Goal: Information Seeking & Learning: Learn about a topic

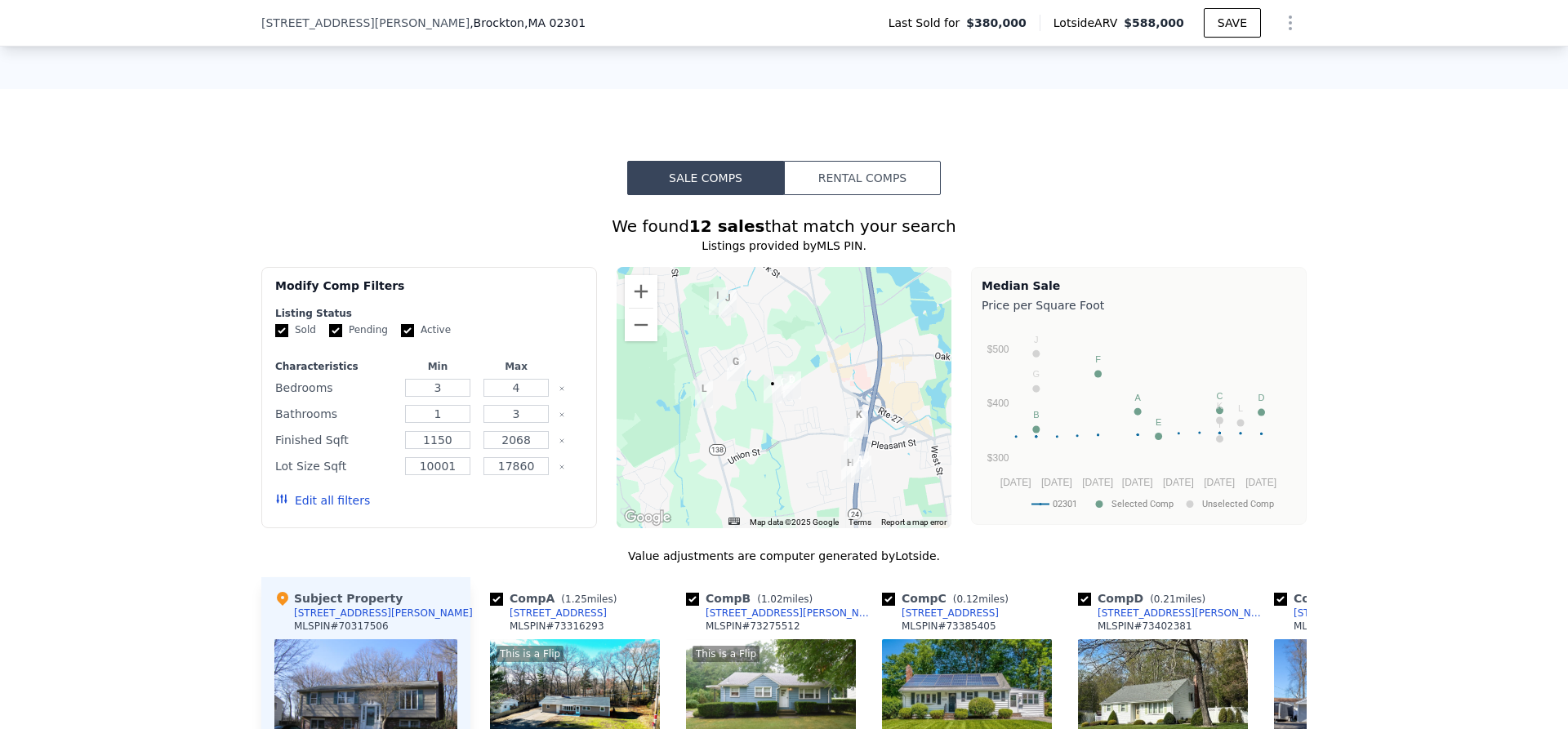
scroll to position [1137, 0]
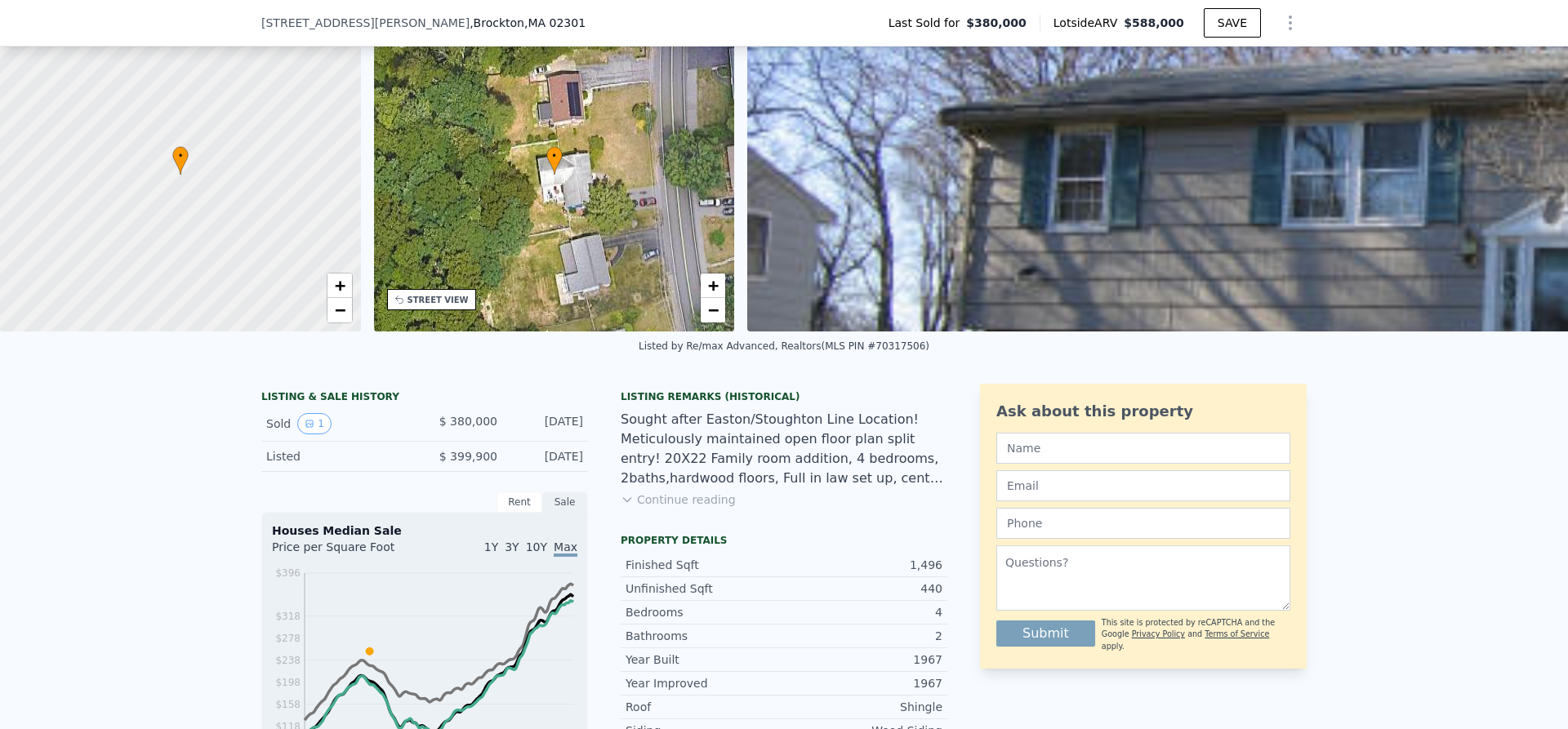
click at [710, 508] on button "Continue reading" at bounding box center [678, 499] width 115 height 17
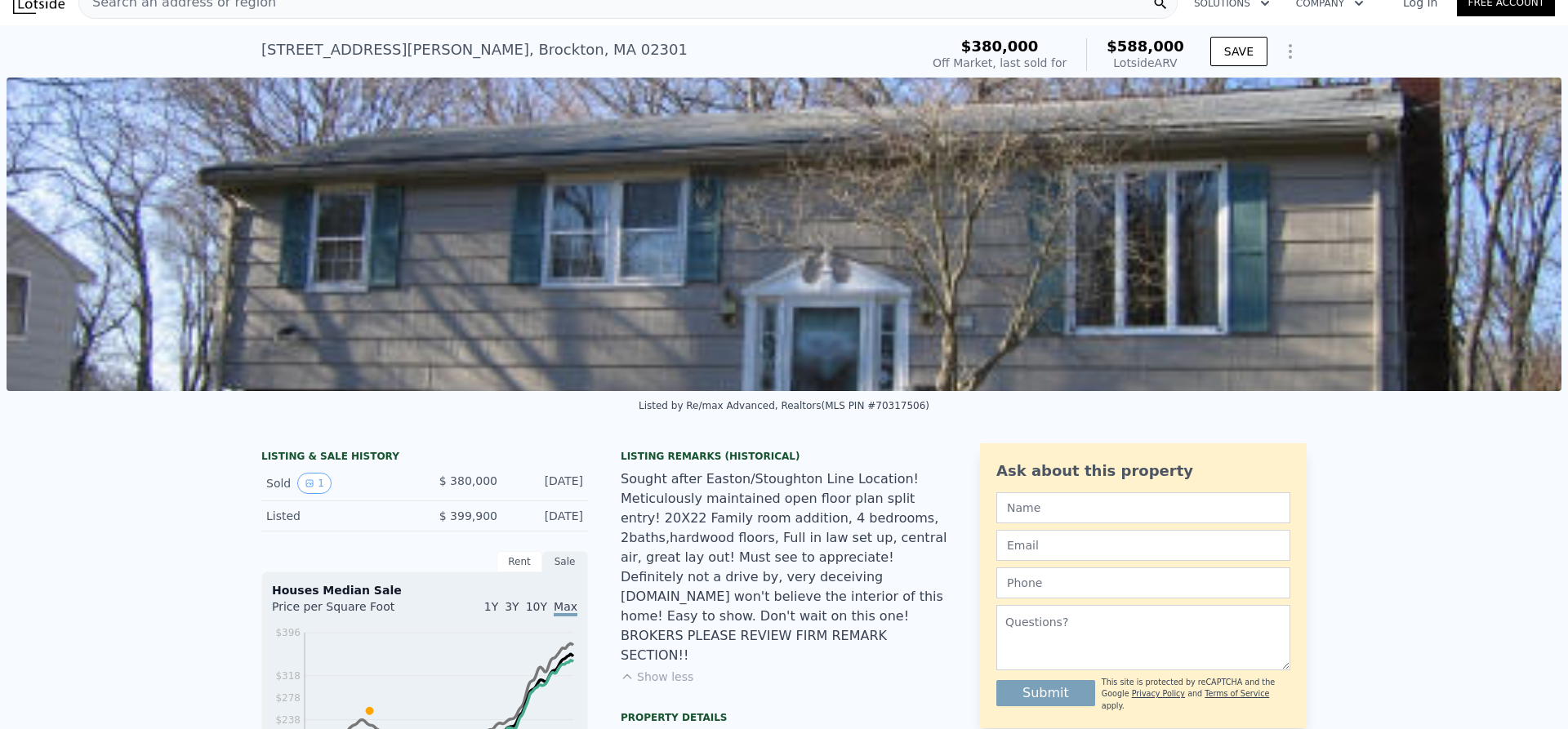
scroll to position [0, 0]
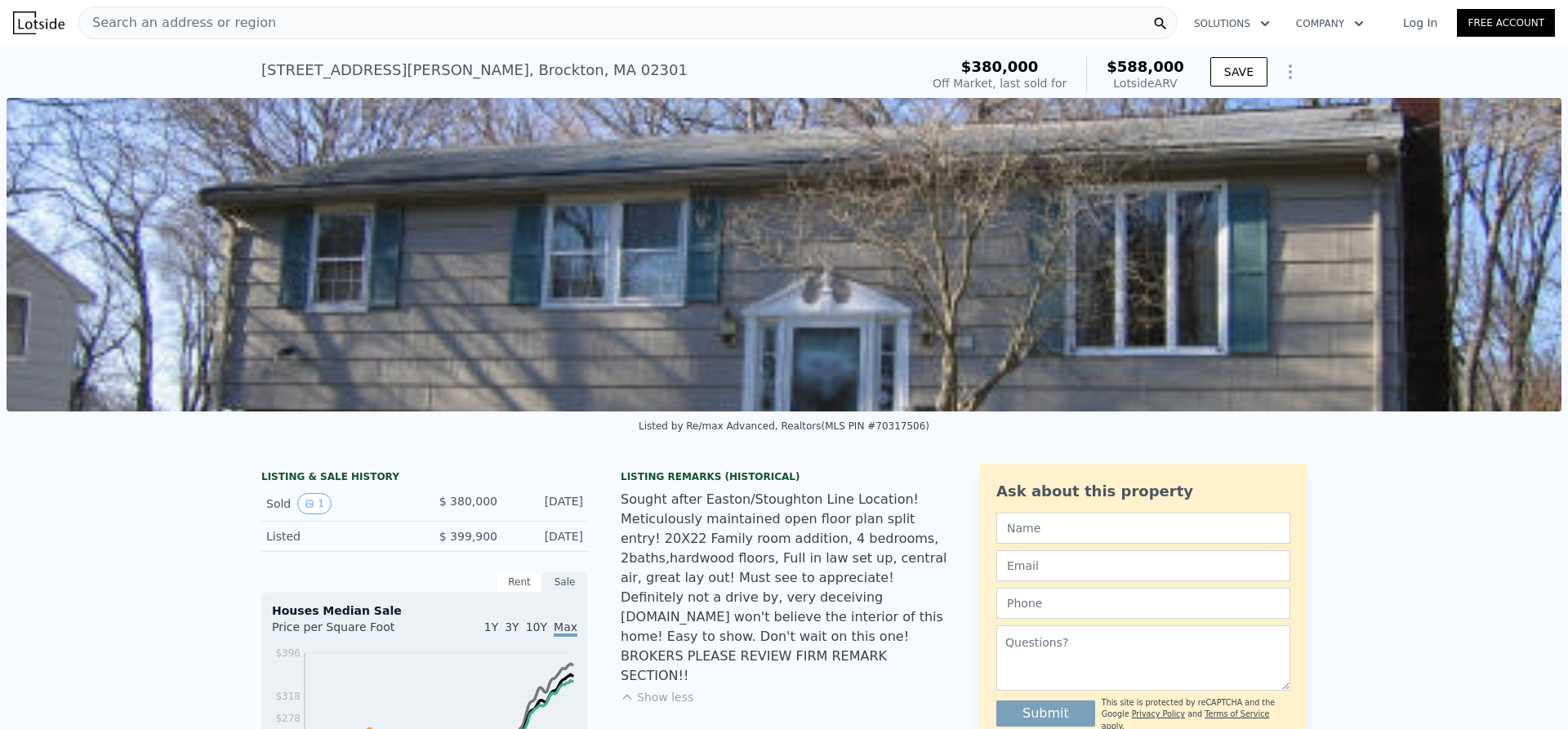
click at [1104, 233] on img at bounding box center [784, 254] width 1555 height 314
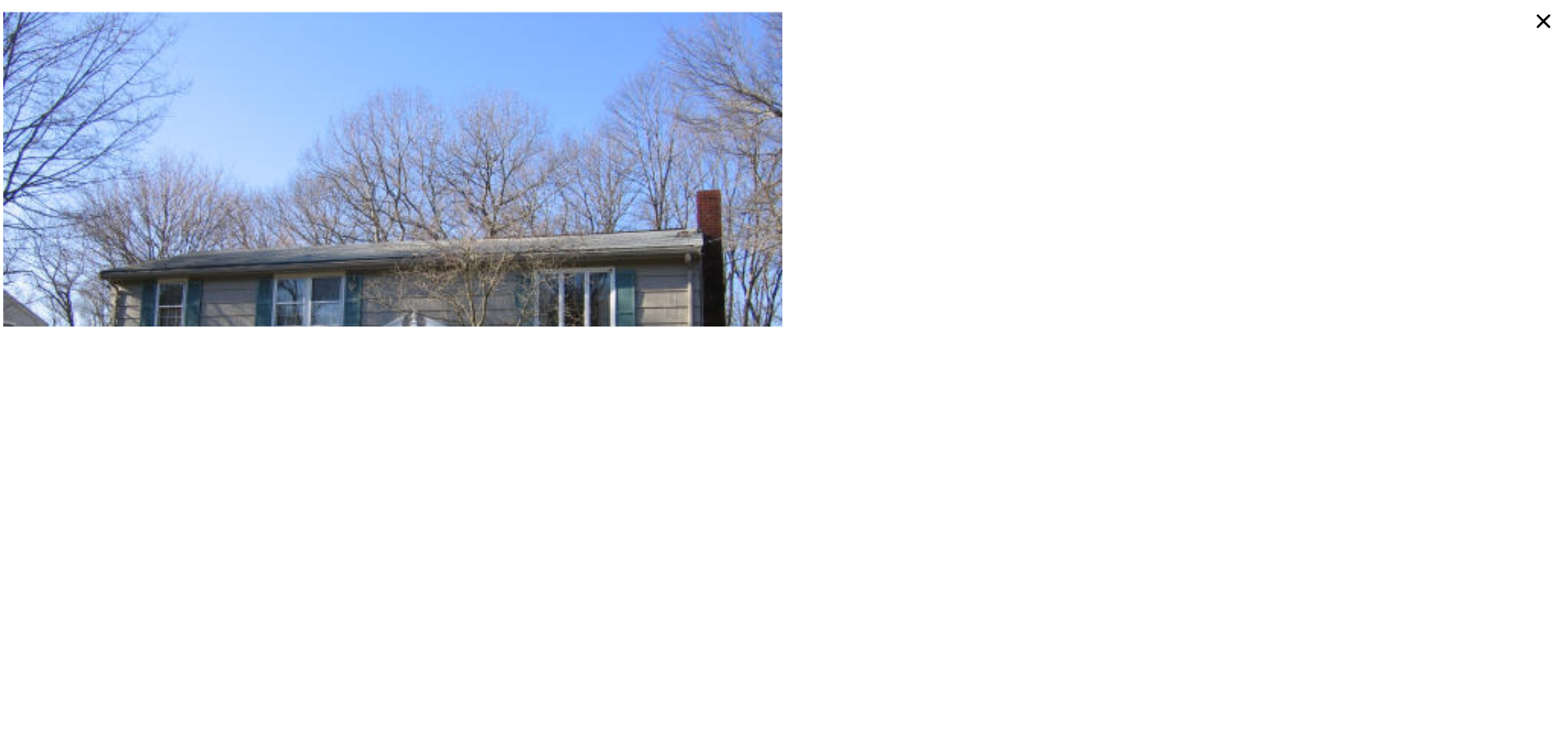
click at [1549, 15] on icon at bounding box center [1544, 21] width 14 height 14
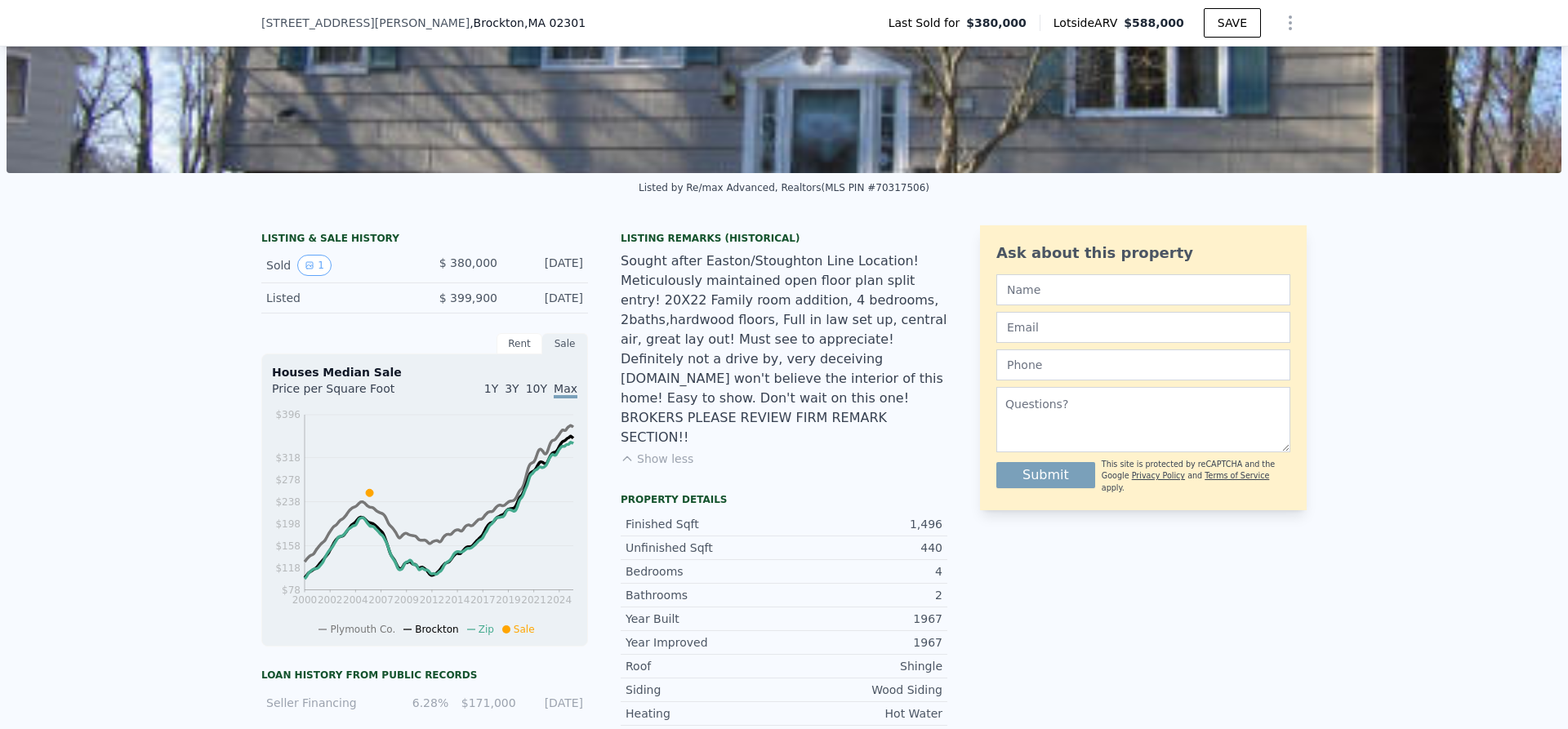
scroll to position [322, 0]
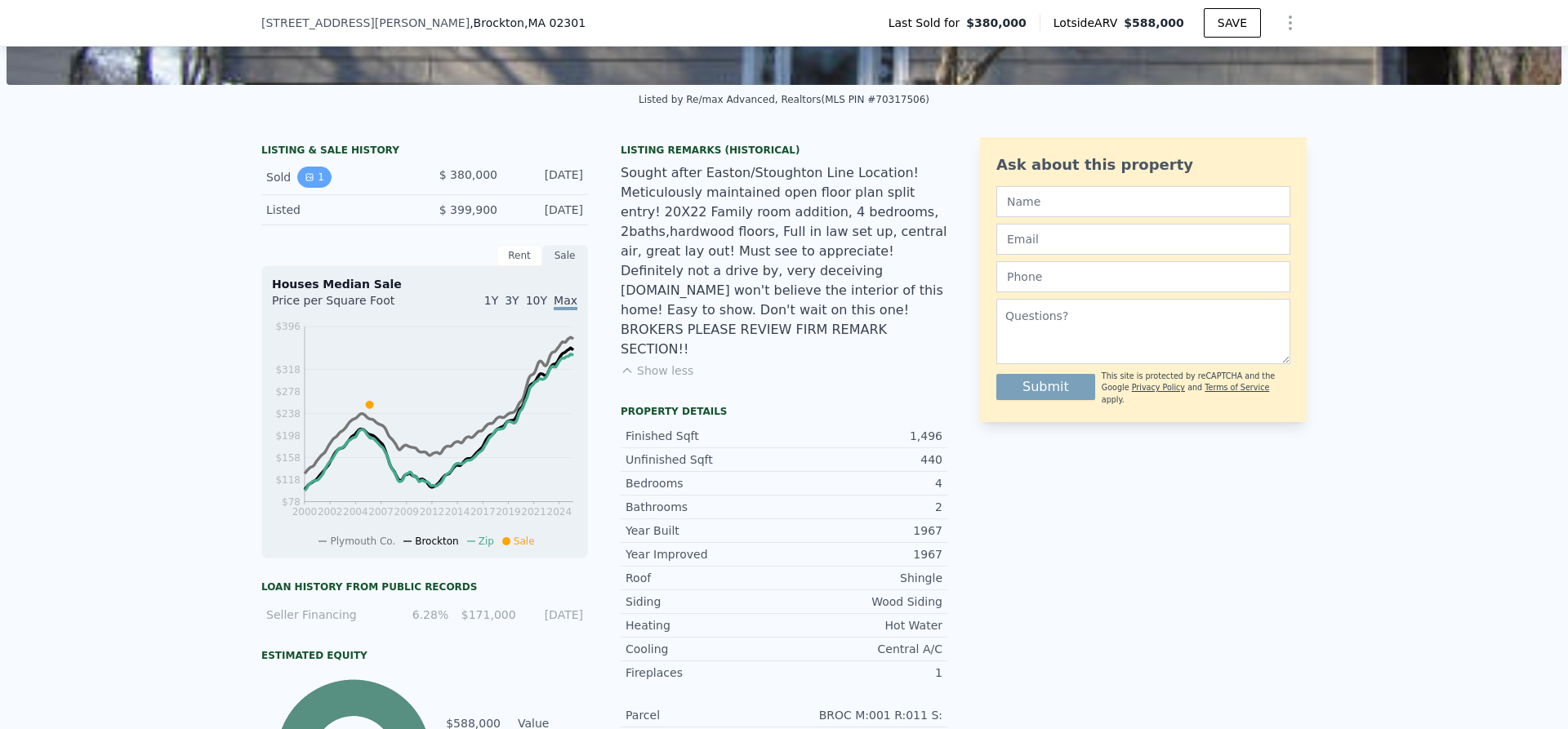
click at [306, 188] on button "1" at bounding box center [314, 178] width 34 height 21
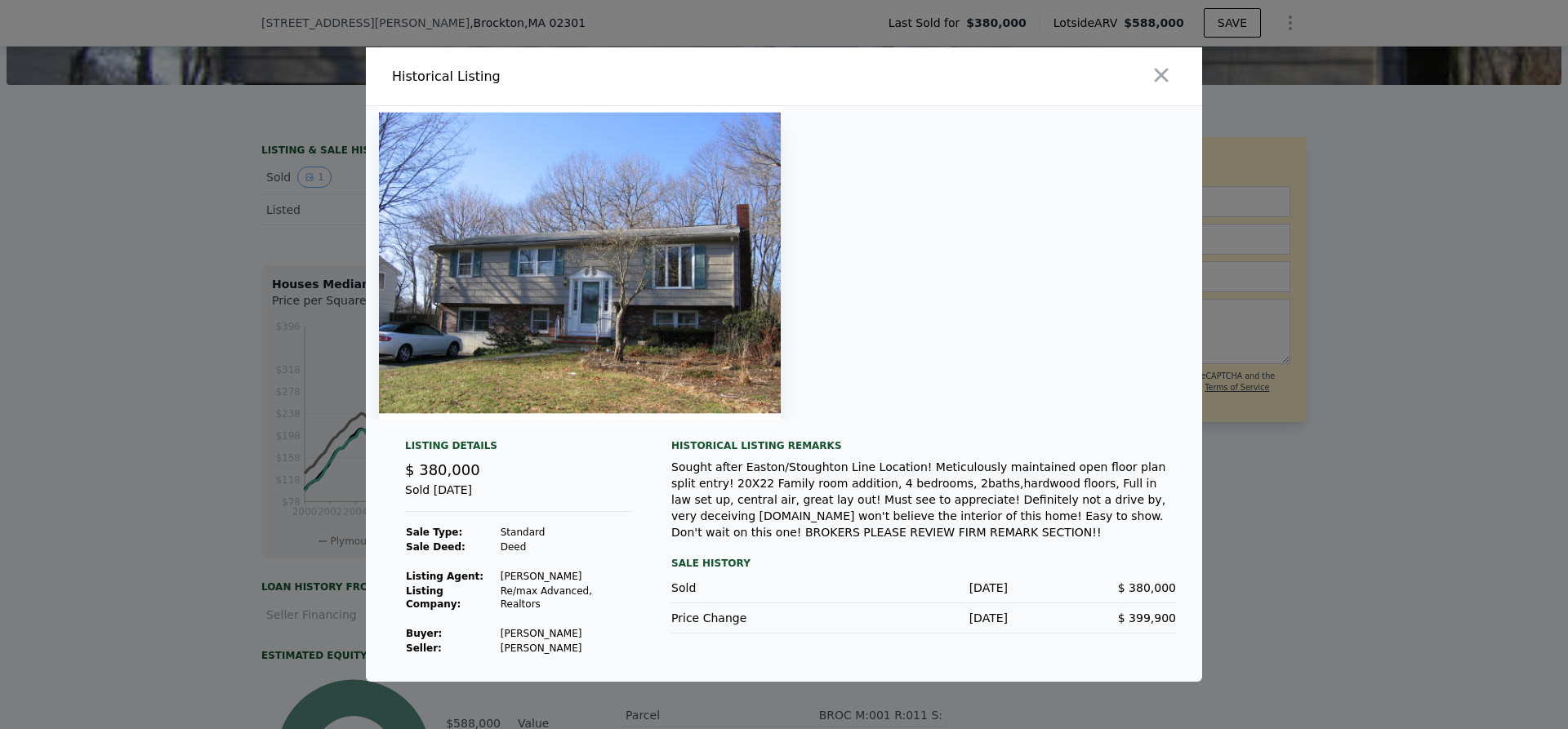
click at [737, 317] on img at bounding box center [579, 263] width 402 height 314
drag, startPoint x: 1163, startPoint y: 181, endPoint x: 1038, endPoint y: 267, distance: 151.7
click at [1038, 267] on div at bounding box center [784, 263] width 836 height 314
click at [1176, 94] on div at bounding box center [996, 75] width 411 height 58
click at [1169, 82] on icon "button" at bounding box center [1161, 74] width 22 height 22
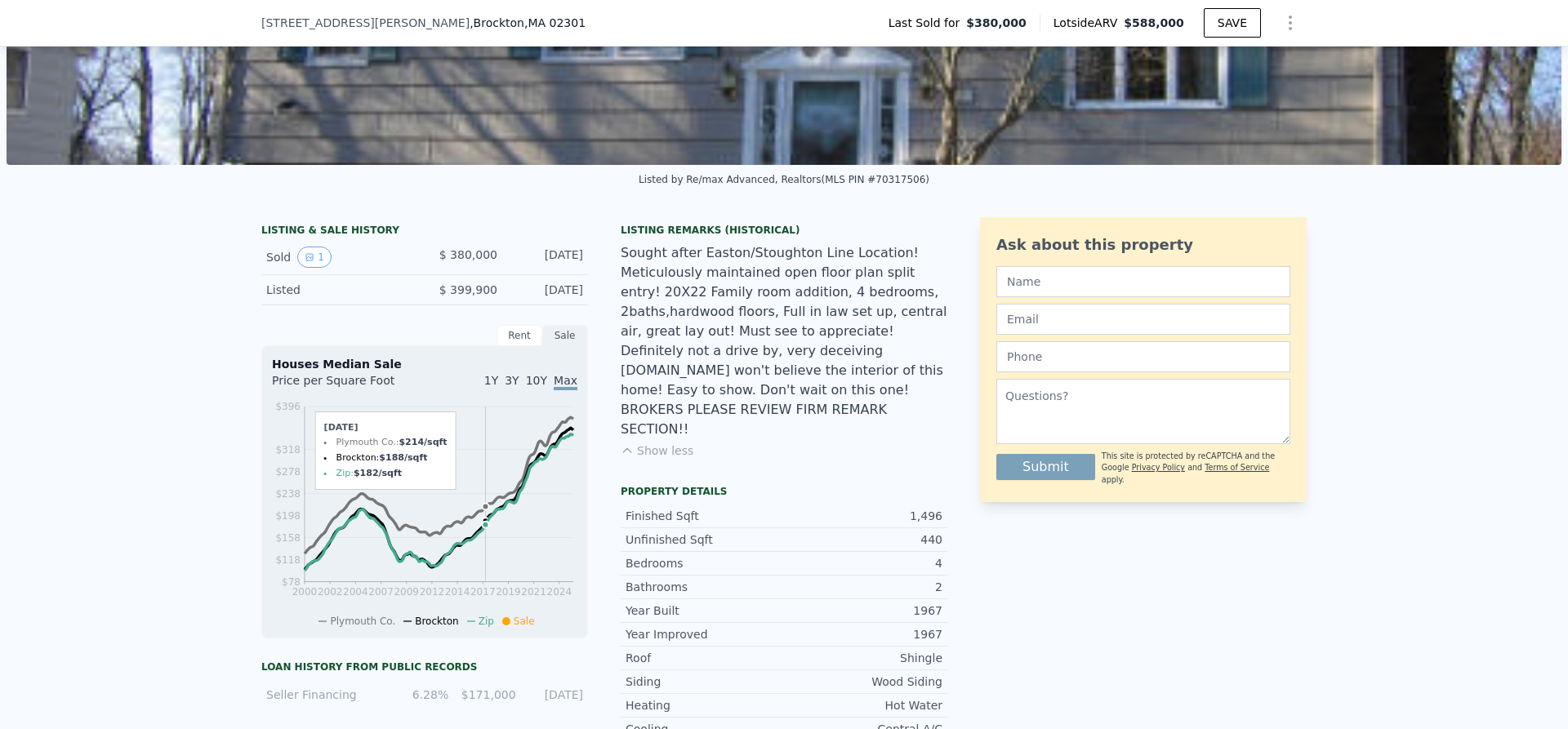
scroll to position [239, 0]
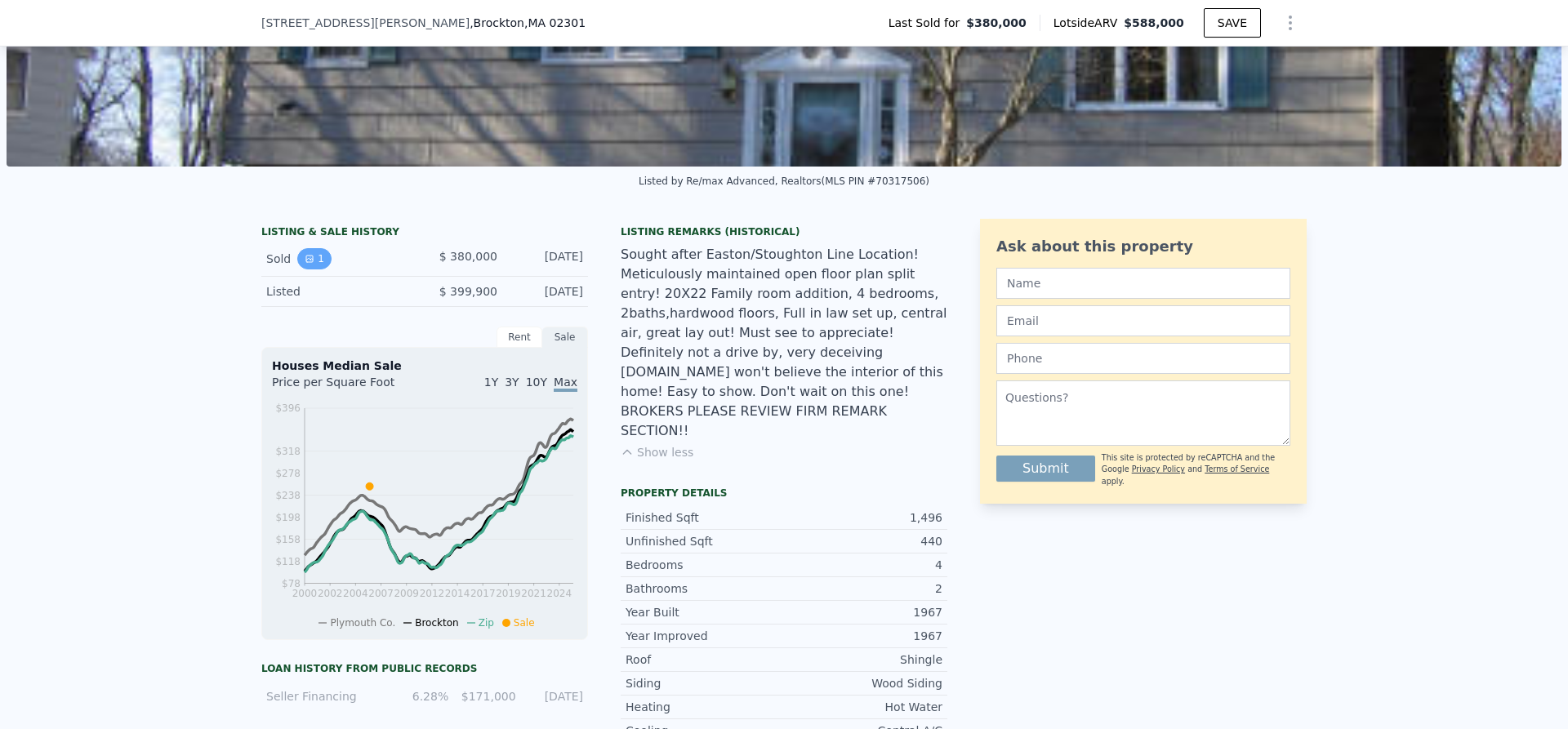
click at [305, 264] on icon "View historical data" at bounding box center [310, 259] width 10 height 10
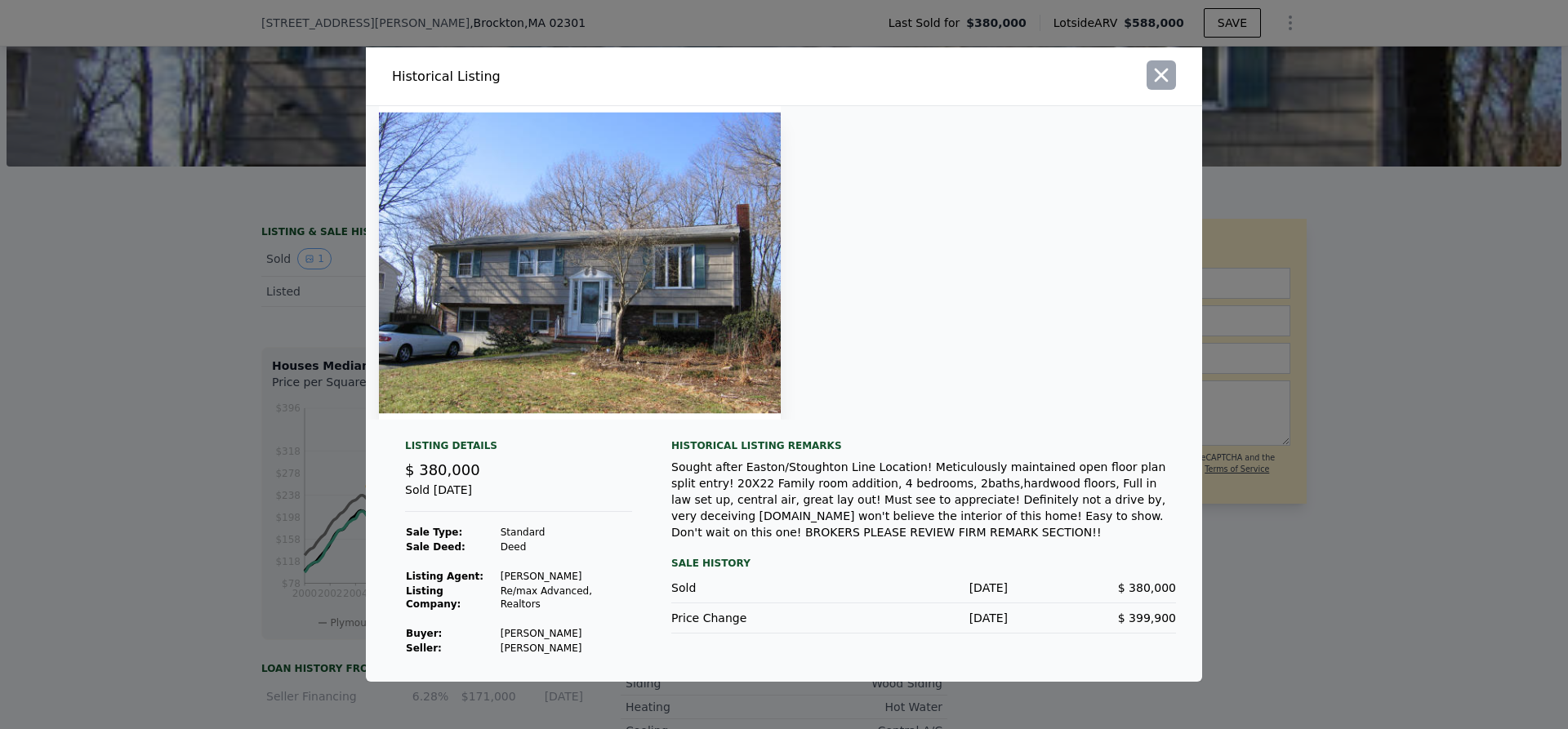
click at [1167, 82] on icon "button" at bounding box center [1161, 74] width 22 height 22
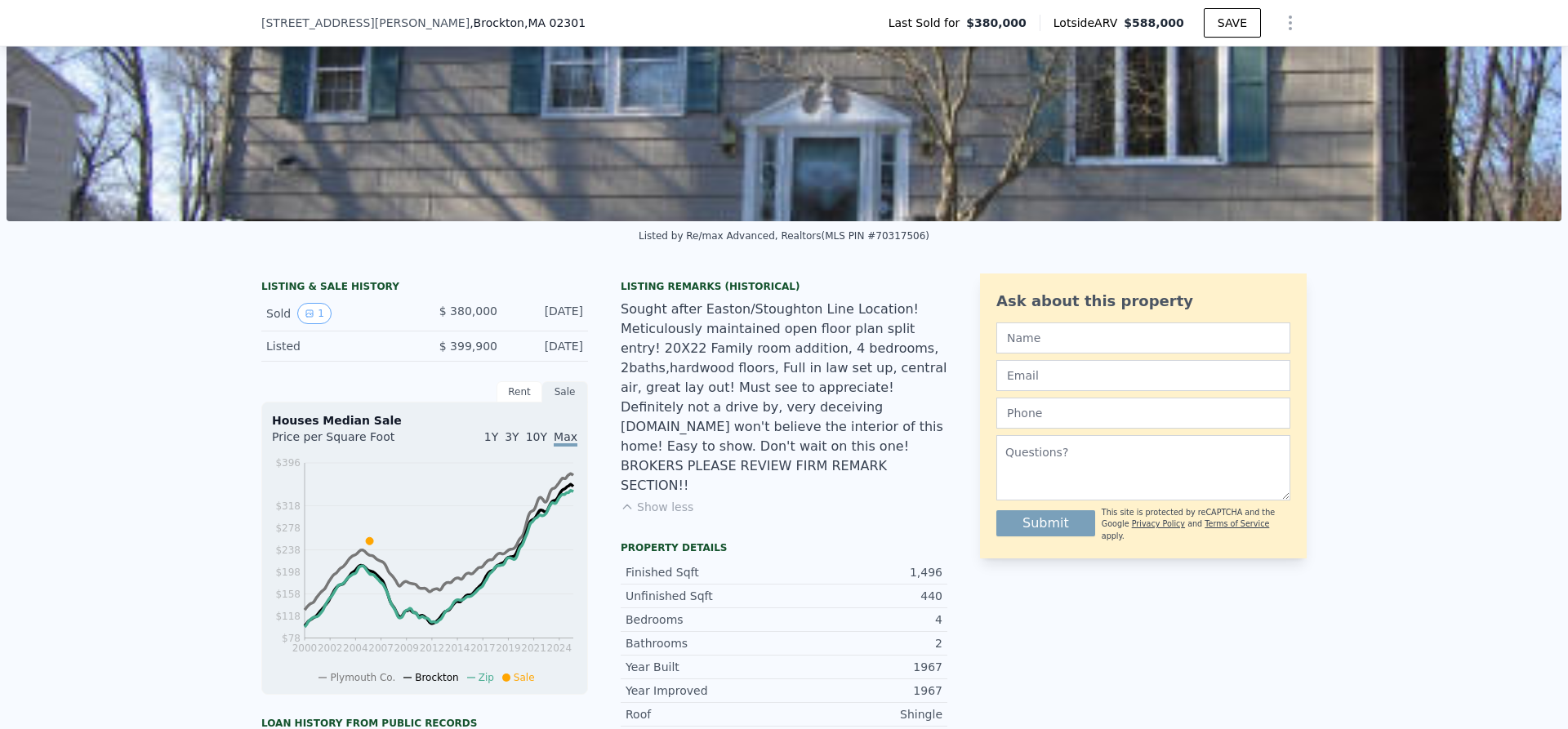
scroll to position [82, 0]
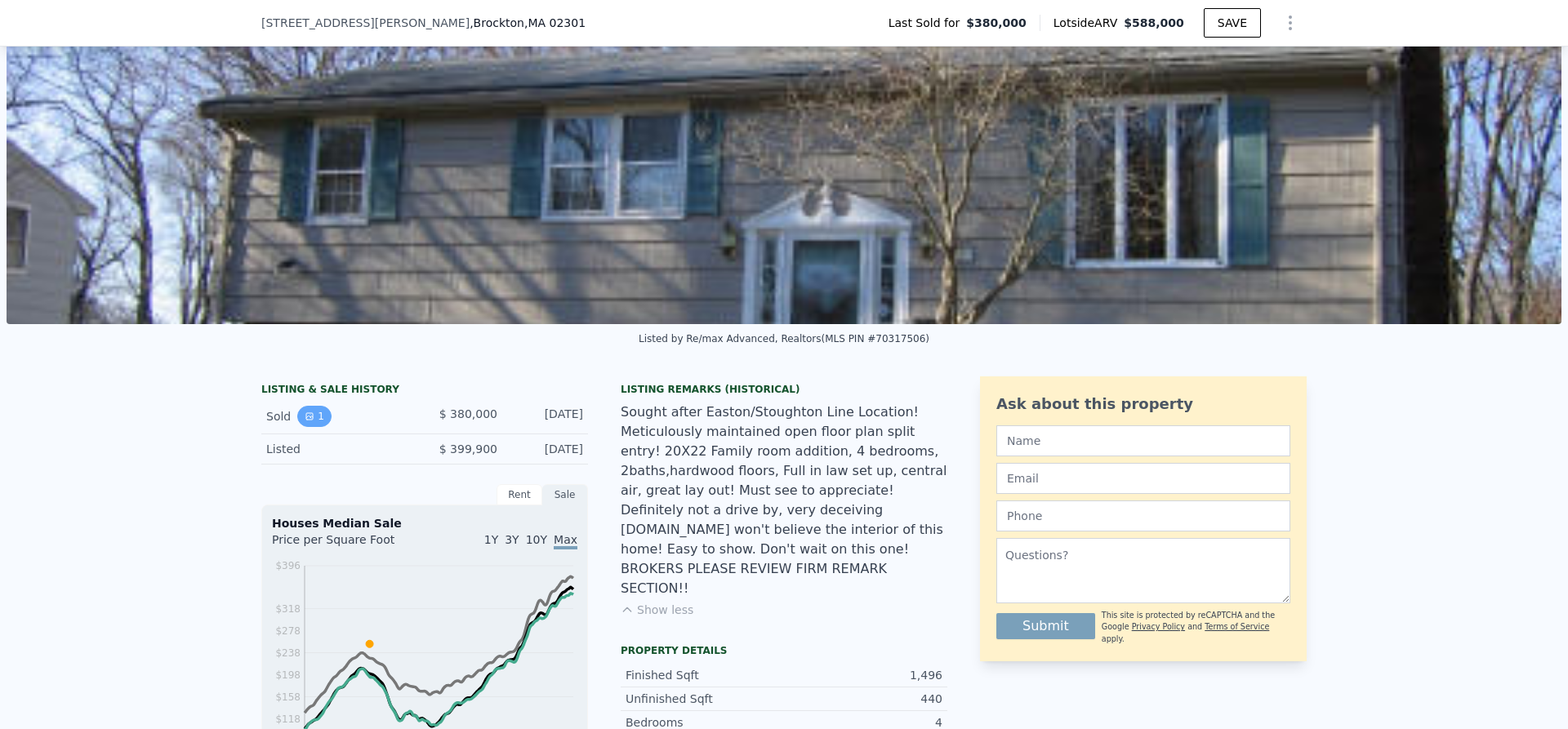
click at [316, 424] on button "1" at bounding box center [314, 416] width 34 height 21
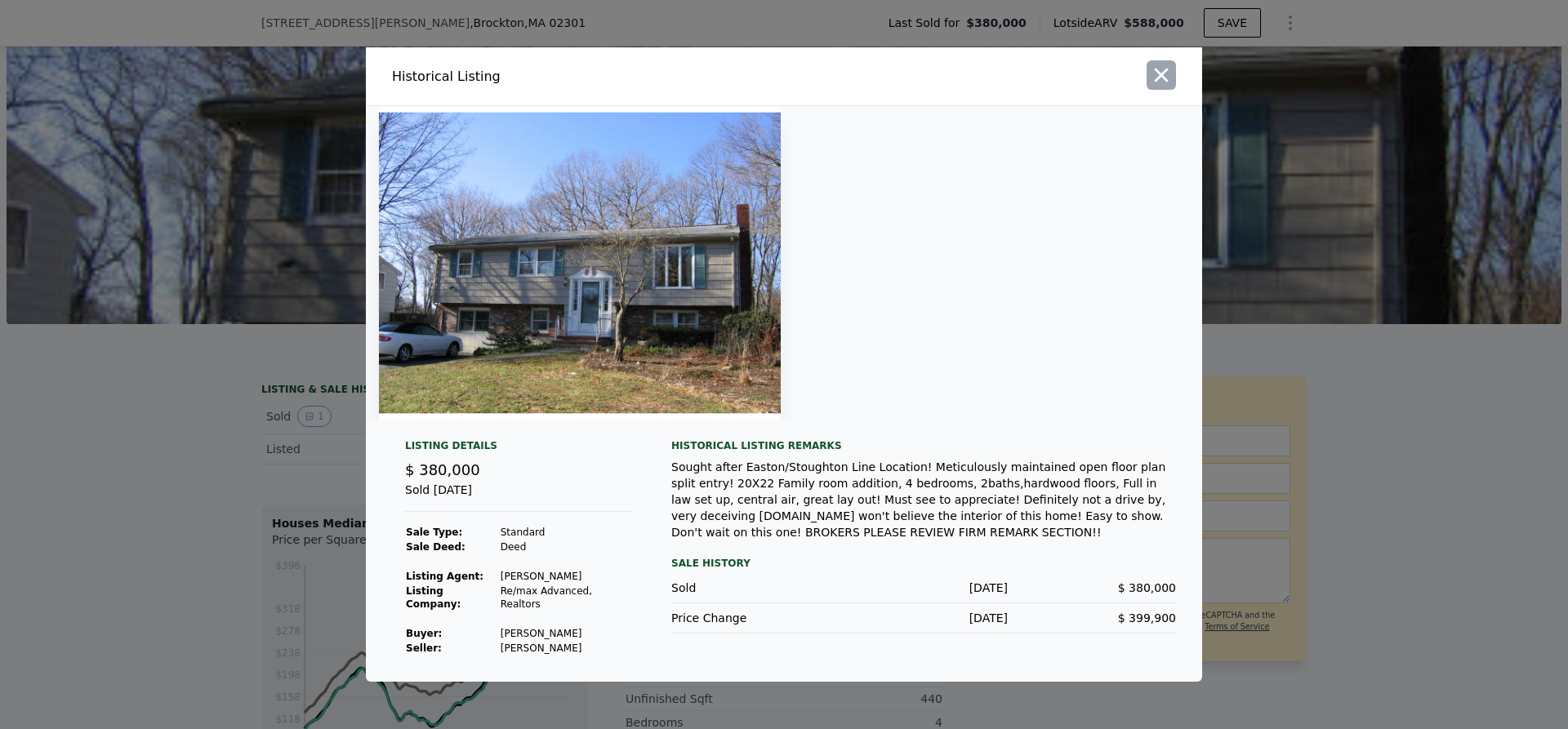
click at [1165, 82] on icon "button" at bounding box center [1162, 75] width 14 height 14
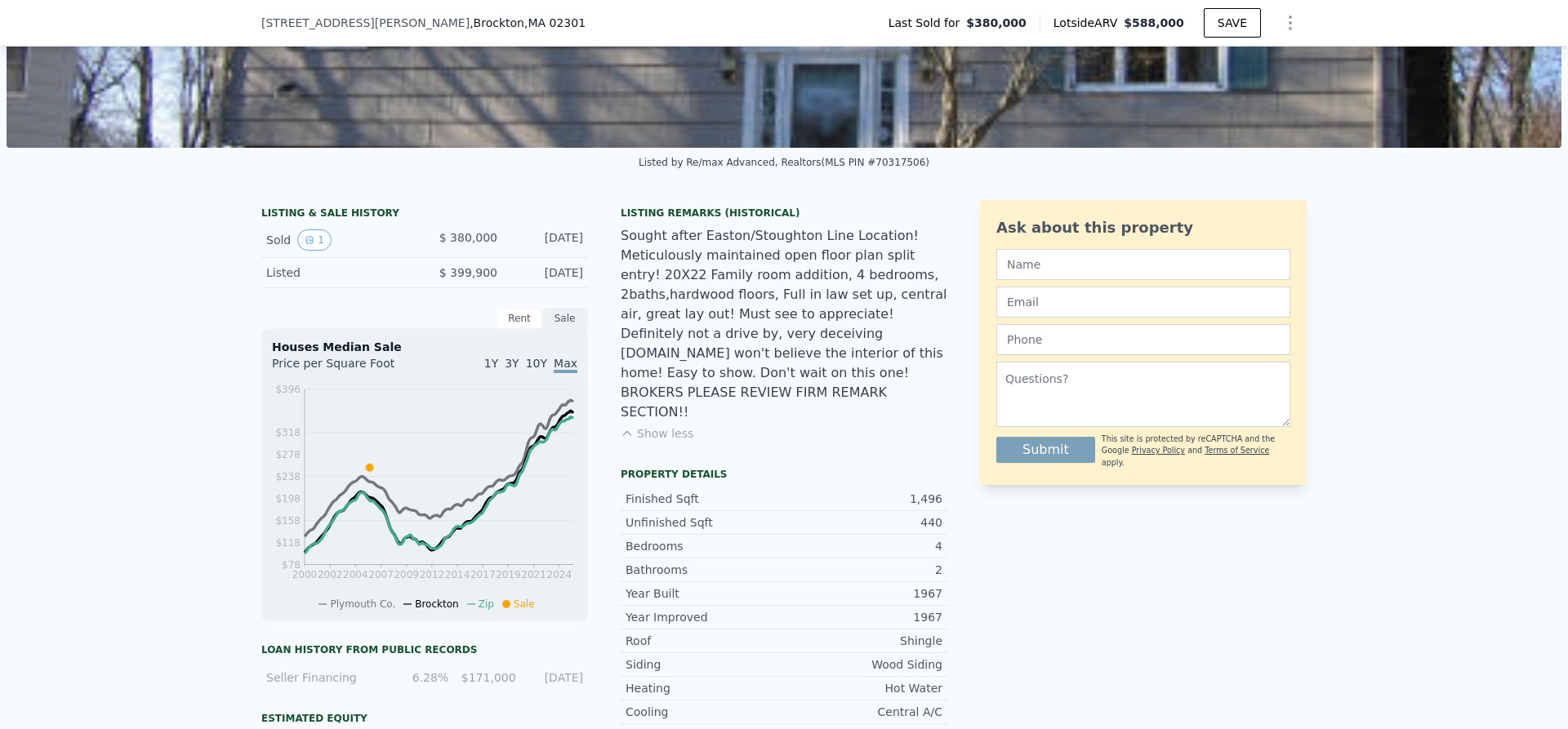
scroll to position [408, 0]
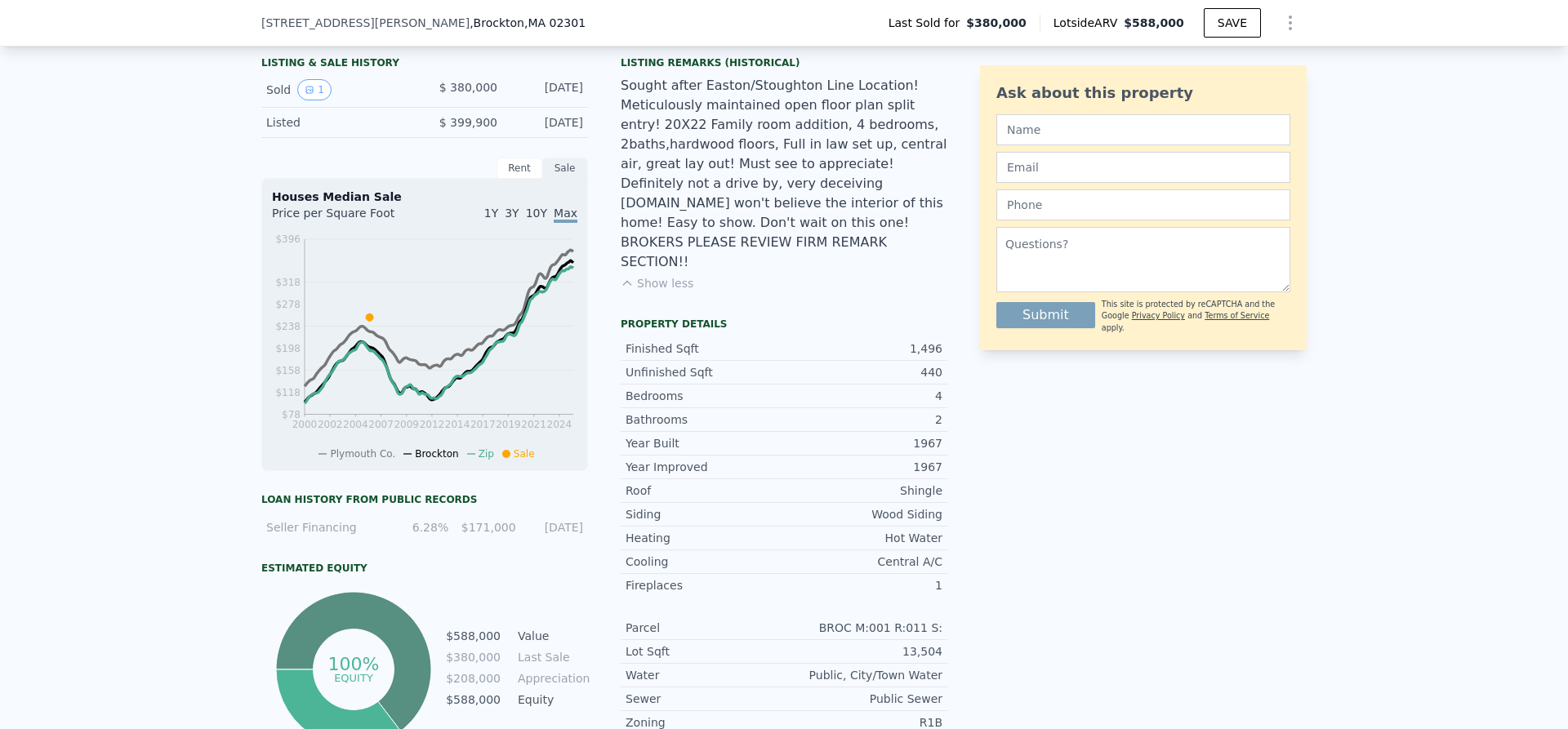
drag, startPoint x: 310, startPoint y: 97, endPoint x: 197, endPoint y: 135, distance: 119.2
click at [197, 135] on div "LISTING & SALE HISTORY Sold 1 $ 380,000 [DATE] Listed $ 399,900 [DATE] Rent Sal…" at bounding box center [784, 464] width 1568 height 854
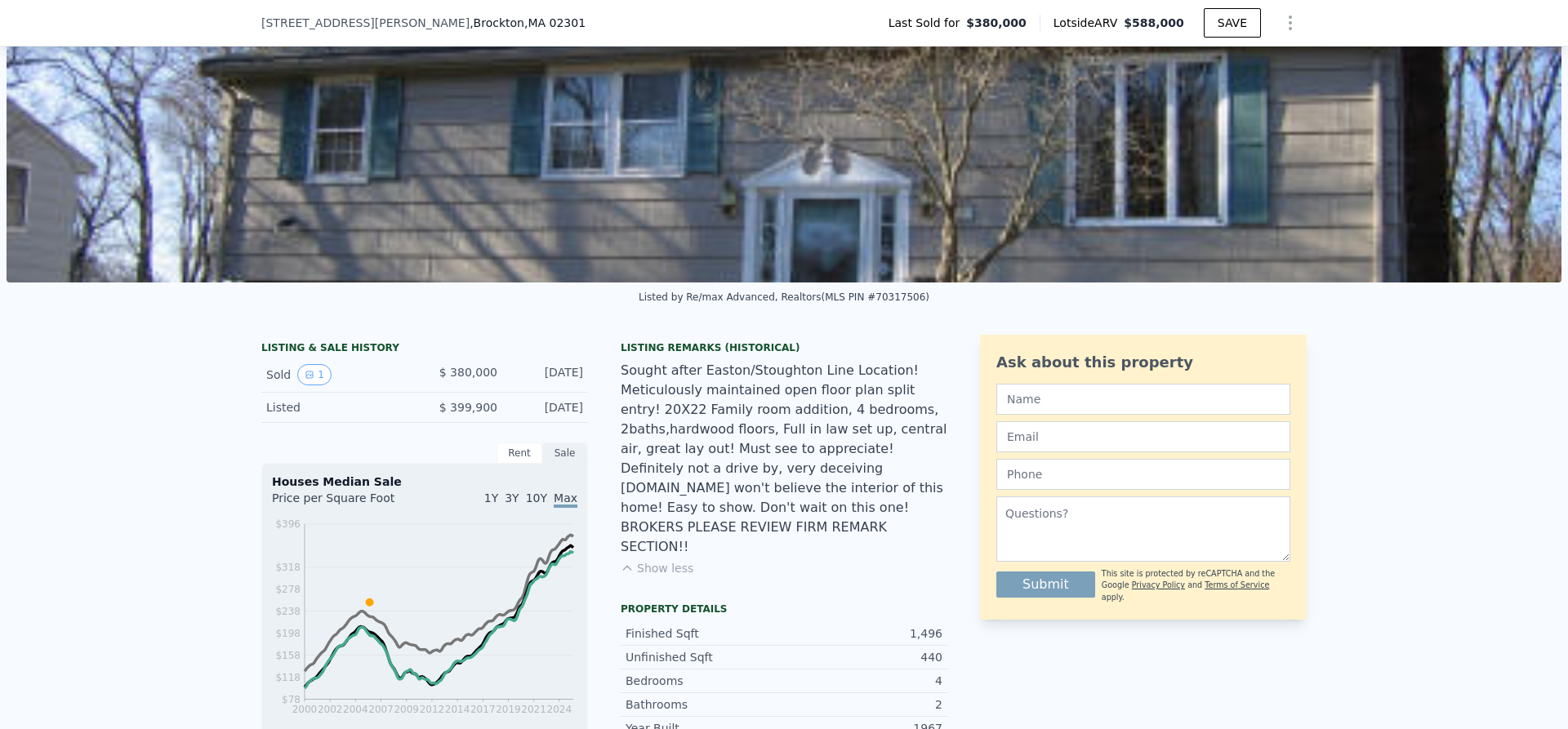
scroll to position [6, 0]
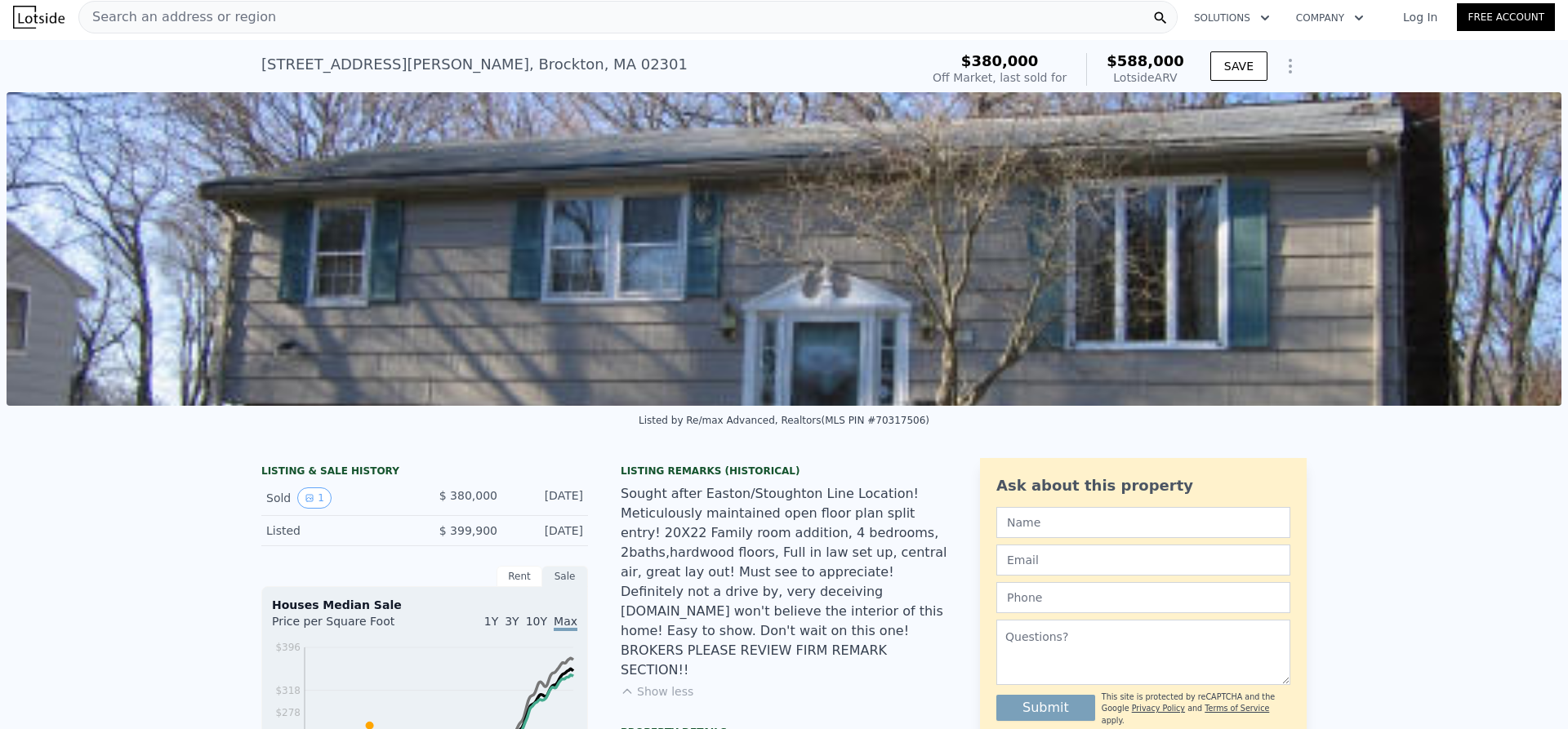
click at [1292, 58] on icon "Show Options" at bounding box center [1291, 66] width 20 height 20
click at [868, 12] on div "Search an address or region" at bounding box center [627, 17] width 1099 height 32
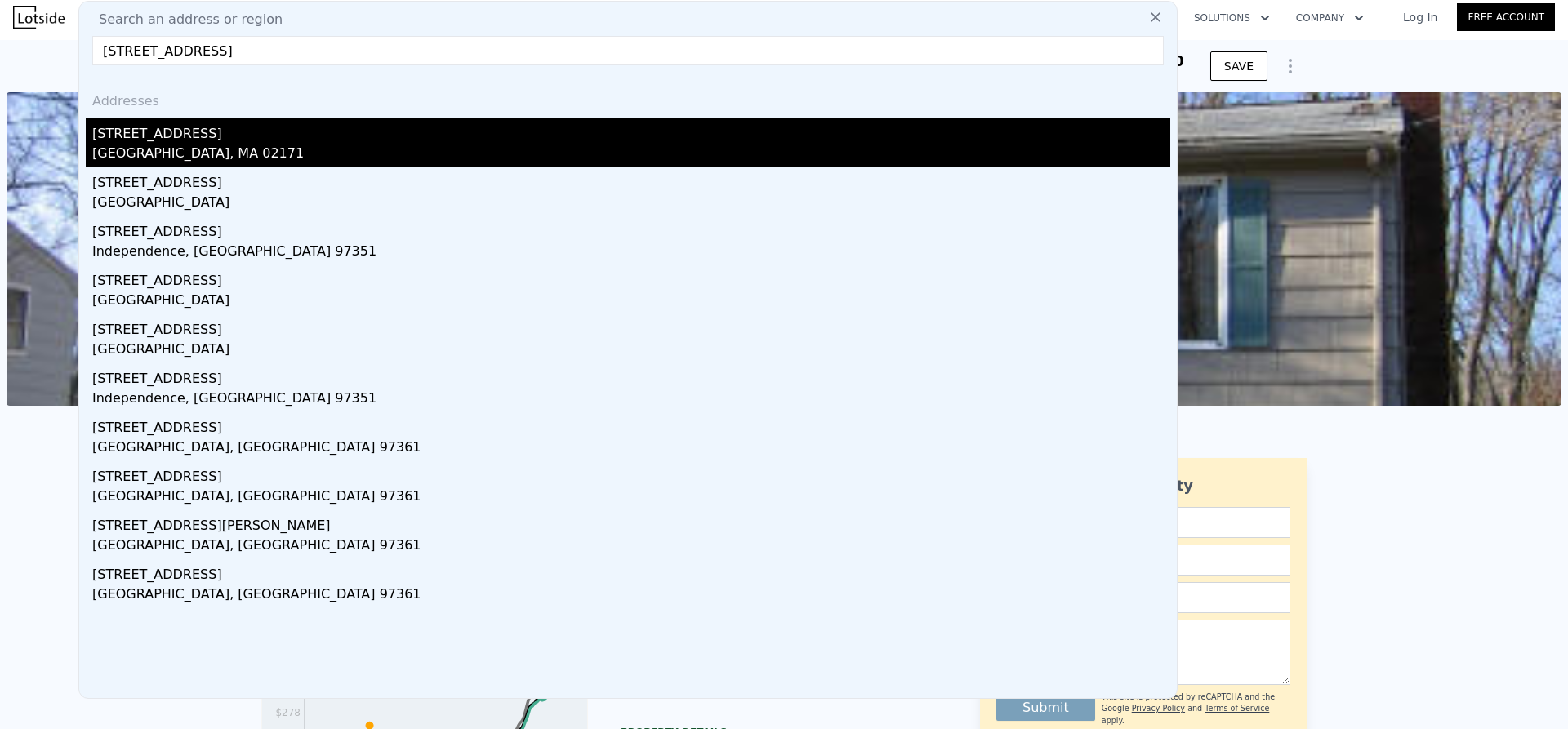
type input "[STREET_ADDRESS]"
click at [134, 150] on div "[GEOGRAPHIC_DATA], MA 02171" at bounding box center [630, 154] width 1078 height 22
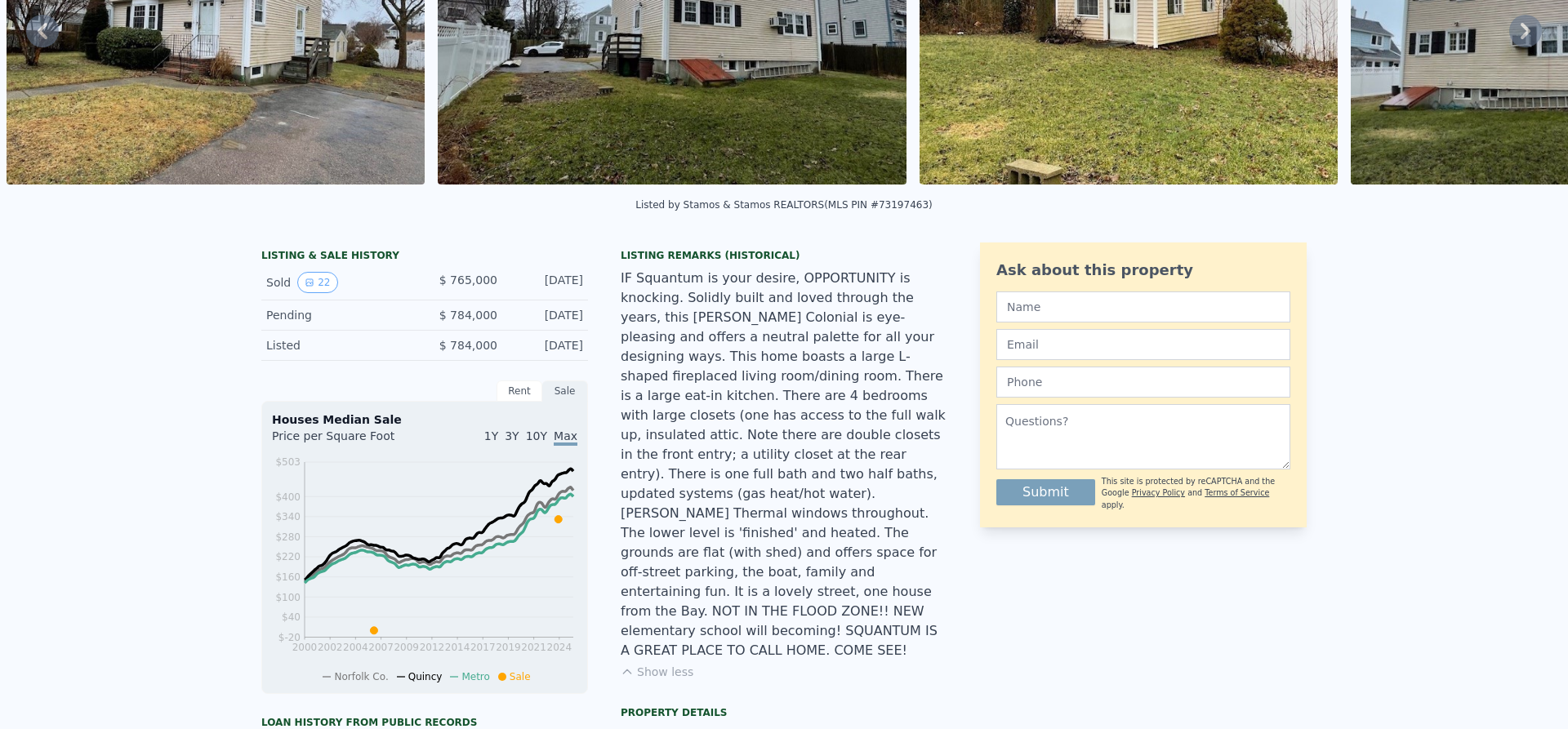
scroll to position [11, 0]
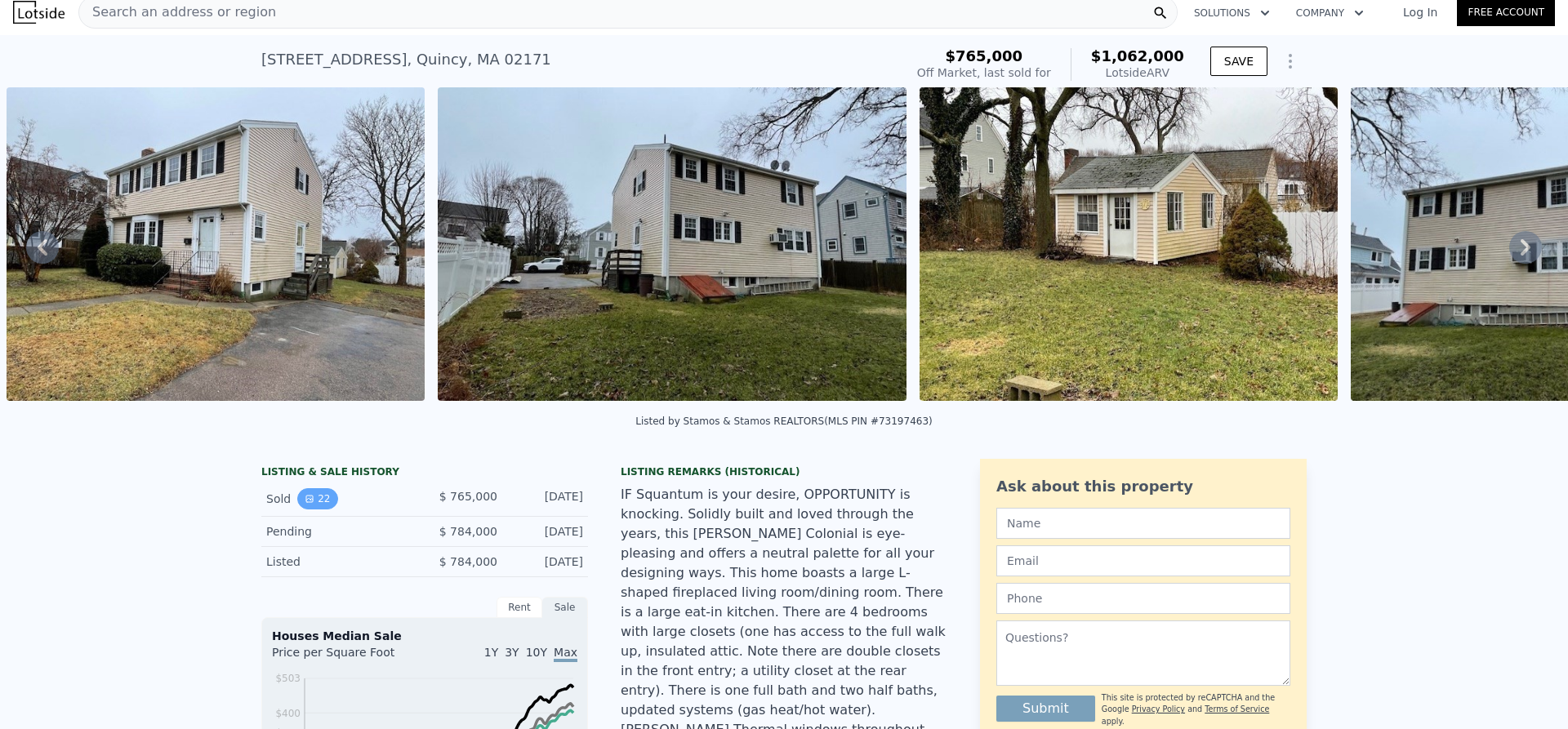
click at [317, 510] on button "22" at bounding box center [317, 499] width 40 height 21
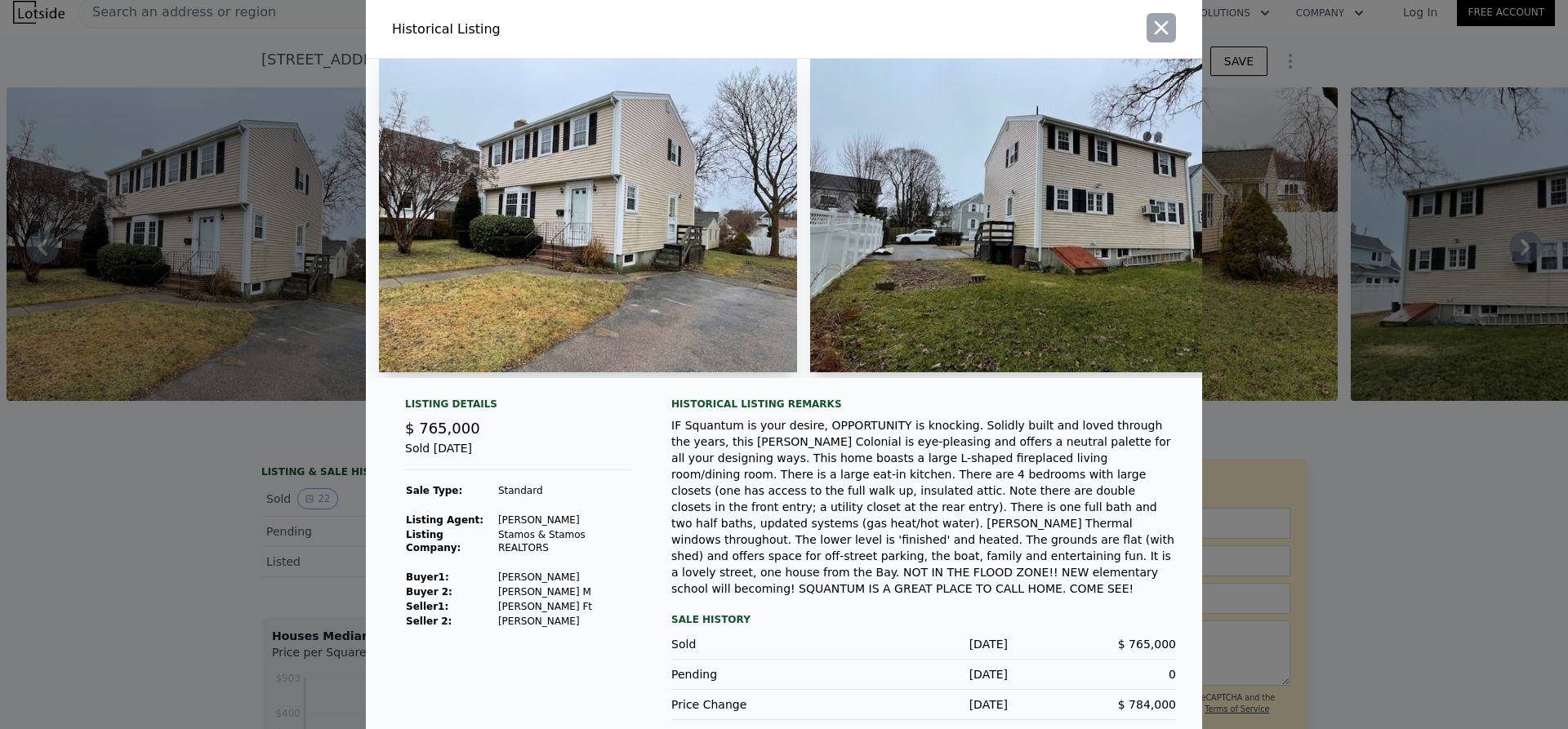
click at [1158, 32] on icon "button" at bounding box center [1161, 27] width 22 height 22
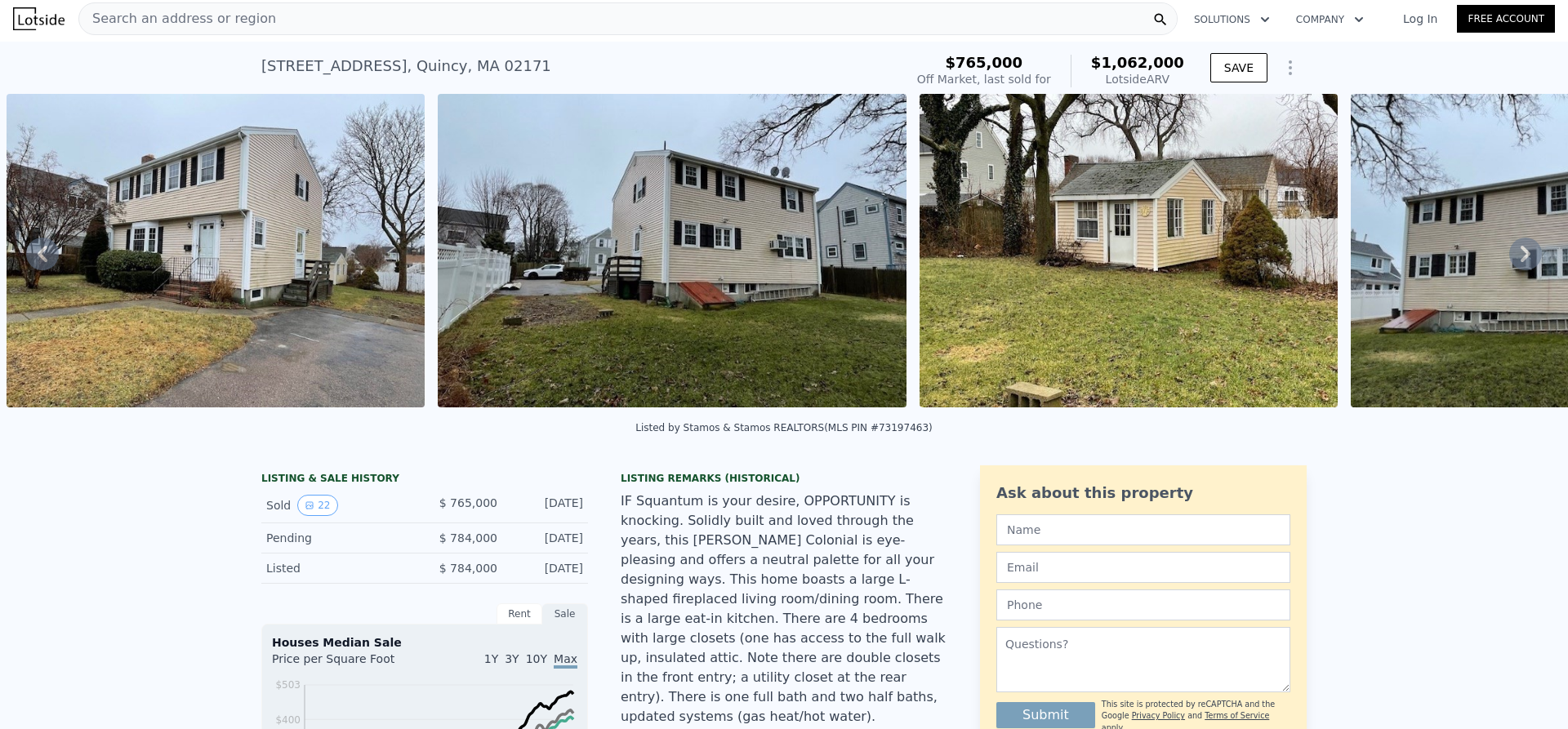
scroll to position [0, 0]
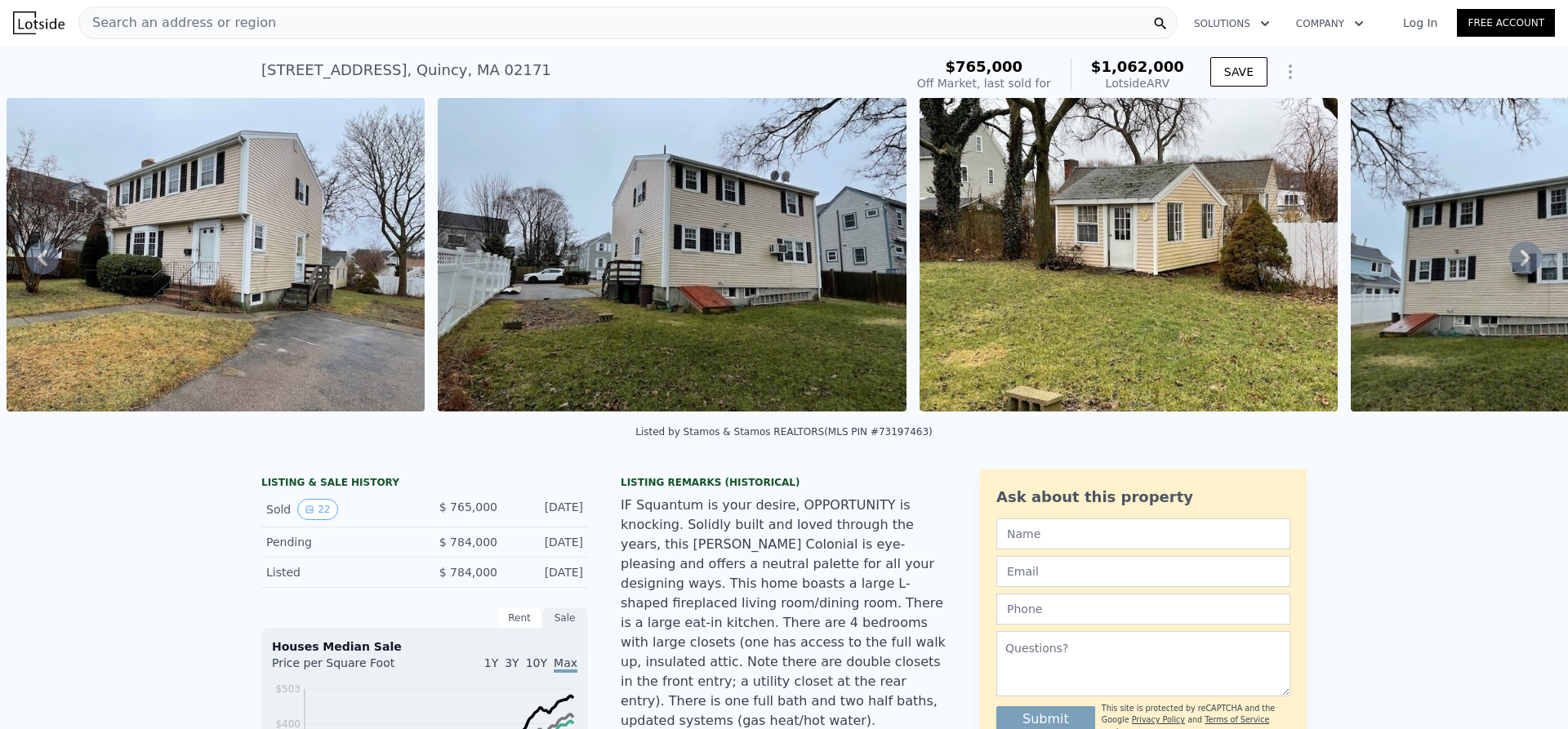
click at [296, 32] on div "Search an address or region" at bounding box center [627, 22] width 1099 height 32
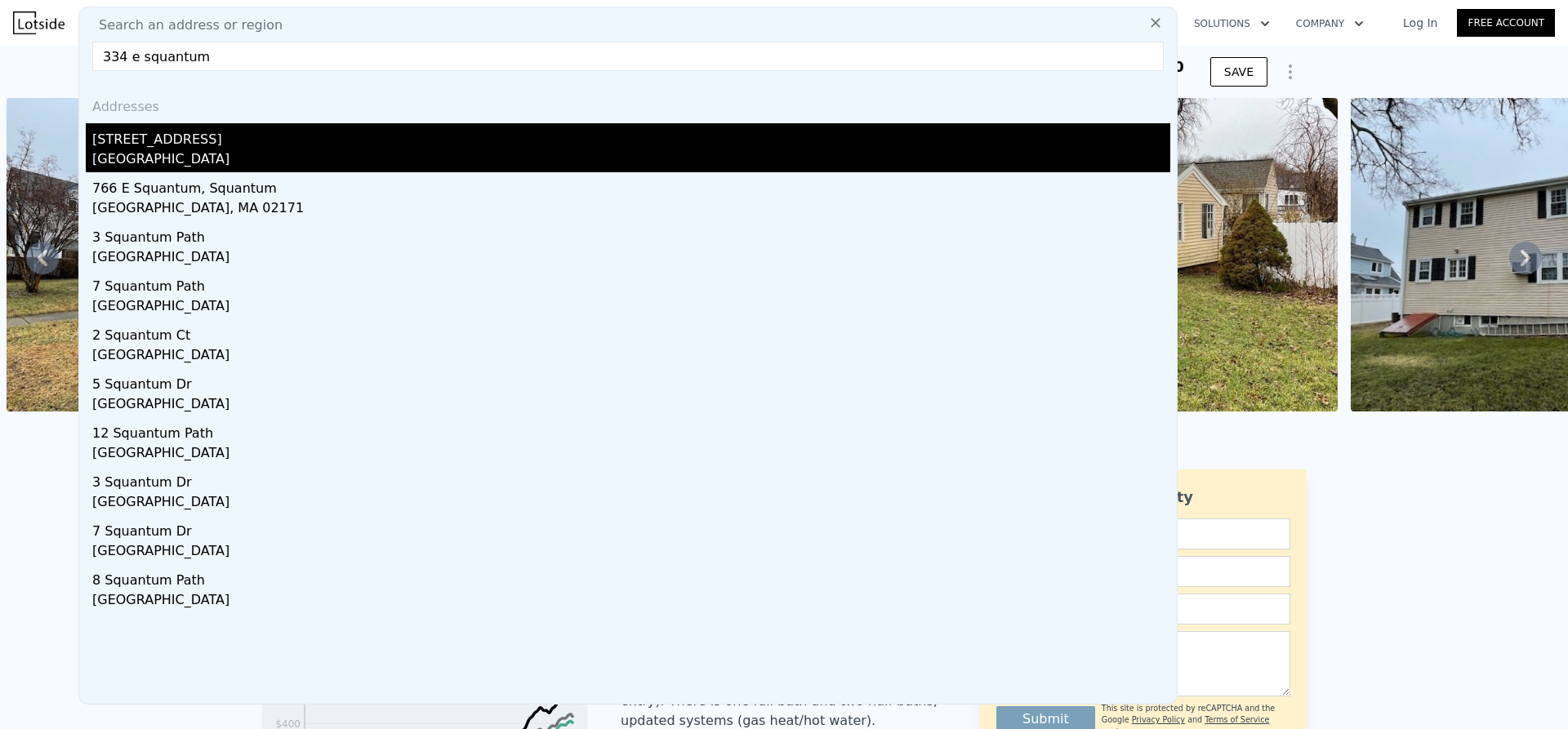
type input "334 e squantum"
click at [264, 160] on div "[GEOGRAPHIC_DATA]" at bounding box center [630, 160] width 1078 height 22
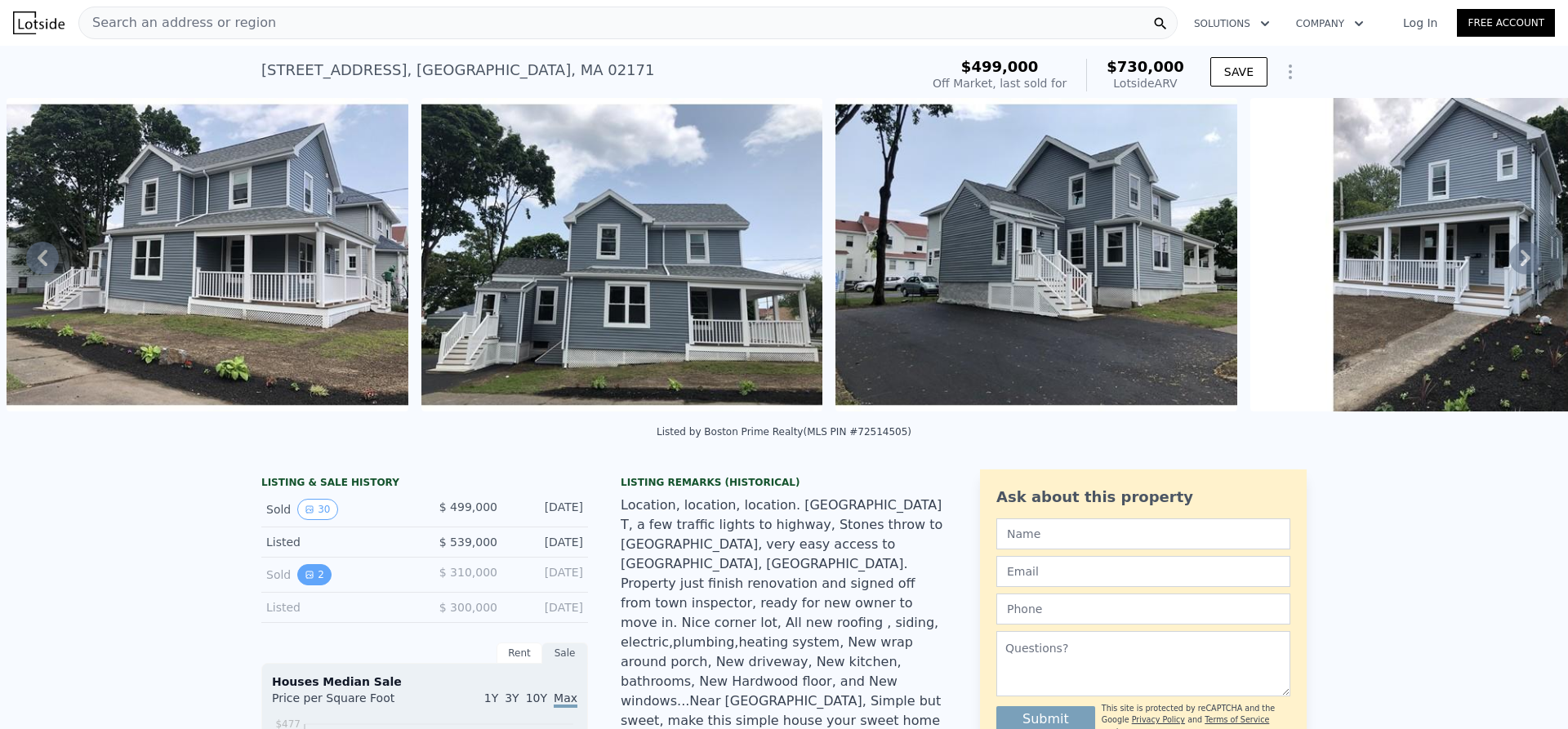
click at [311, 585] on button "2" at bounding box center [314, 576] width 34 height 21
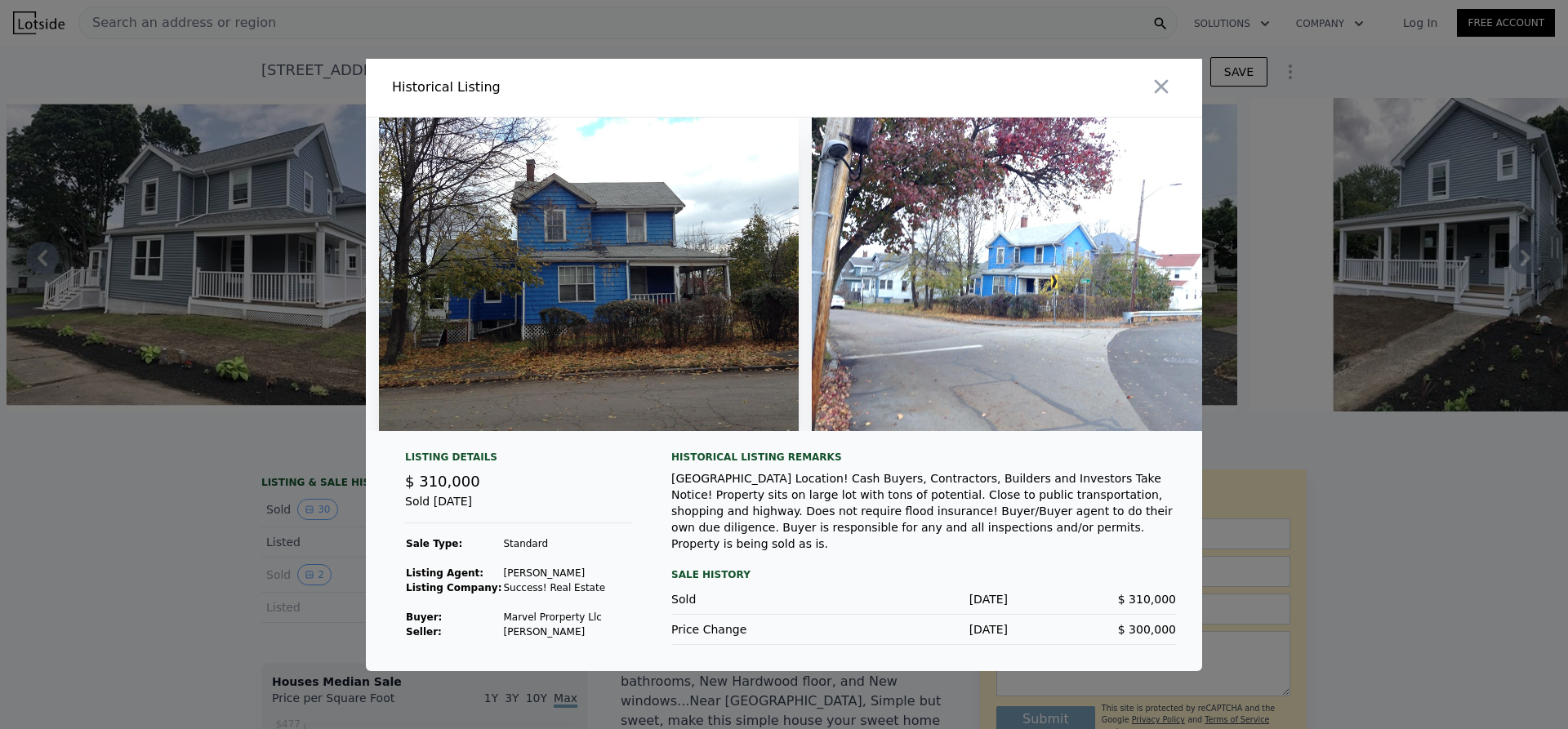
drag, startPoint x: 833, startPoint y: 546, endPoint x: 849, endPoint y: 627, distance: 82.6
click at [850, 628] on div "[DATE]" at bounding box center [923, 629] width 168 height 17
click at [1161, 84] on icon "button" at bounding box center [1162, 86] width 14 height 14
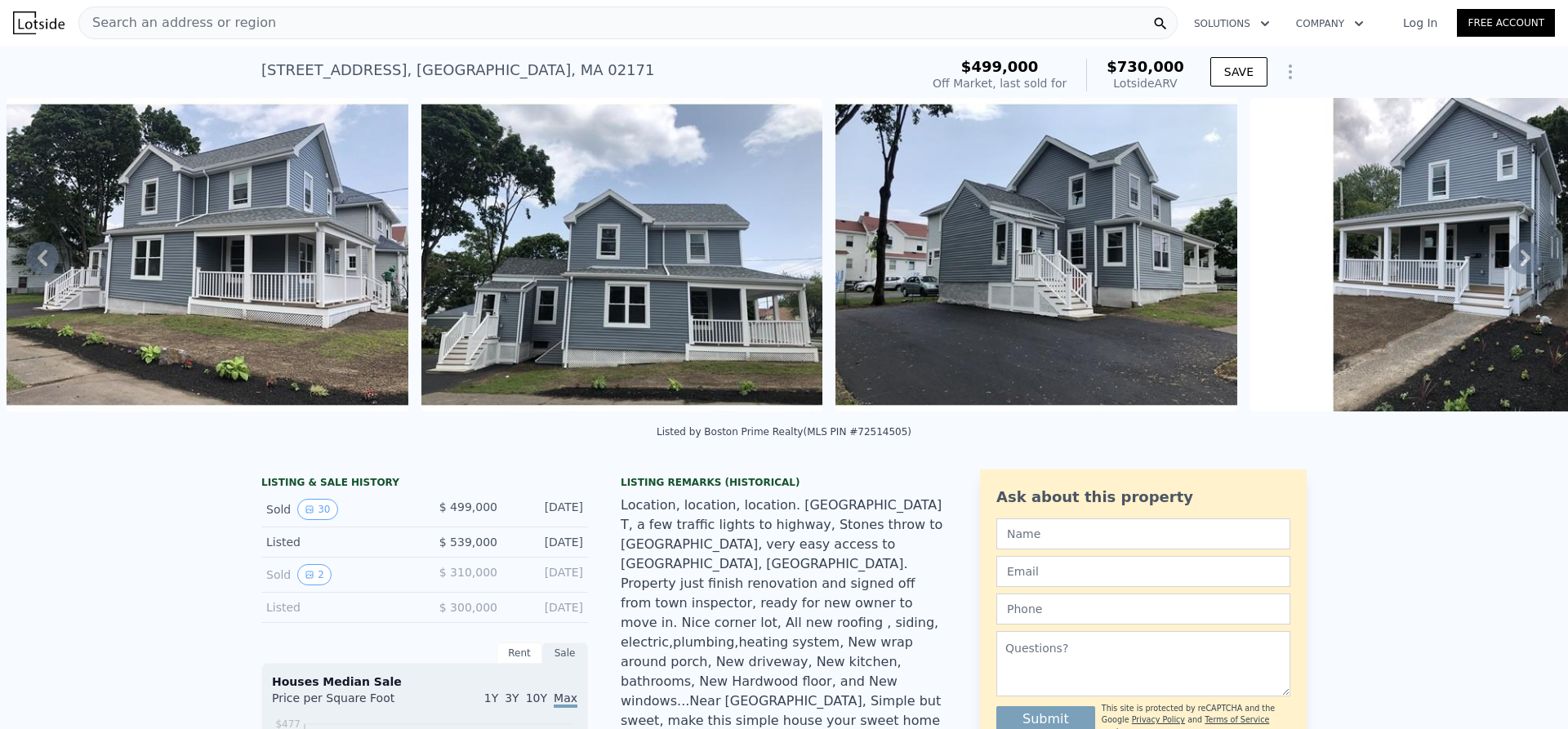
click at [289, 10] on div "Search an address or region" at bounding box center [627, 22] width 1099 height 32
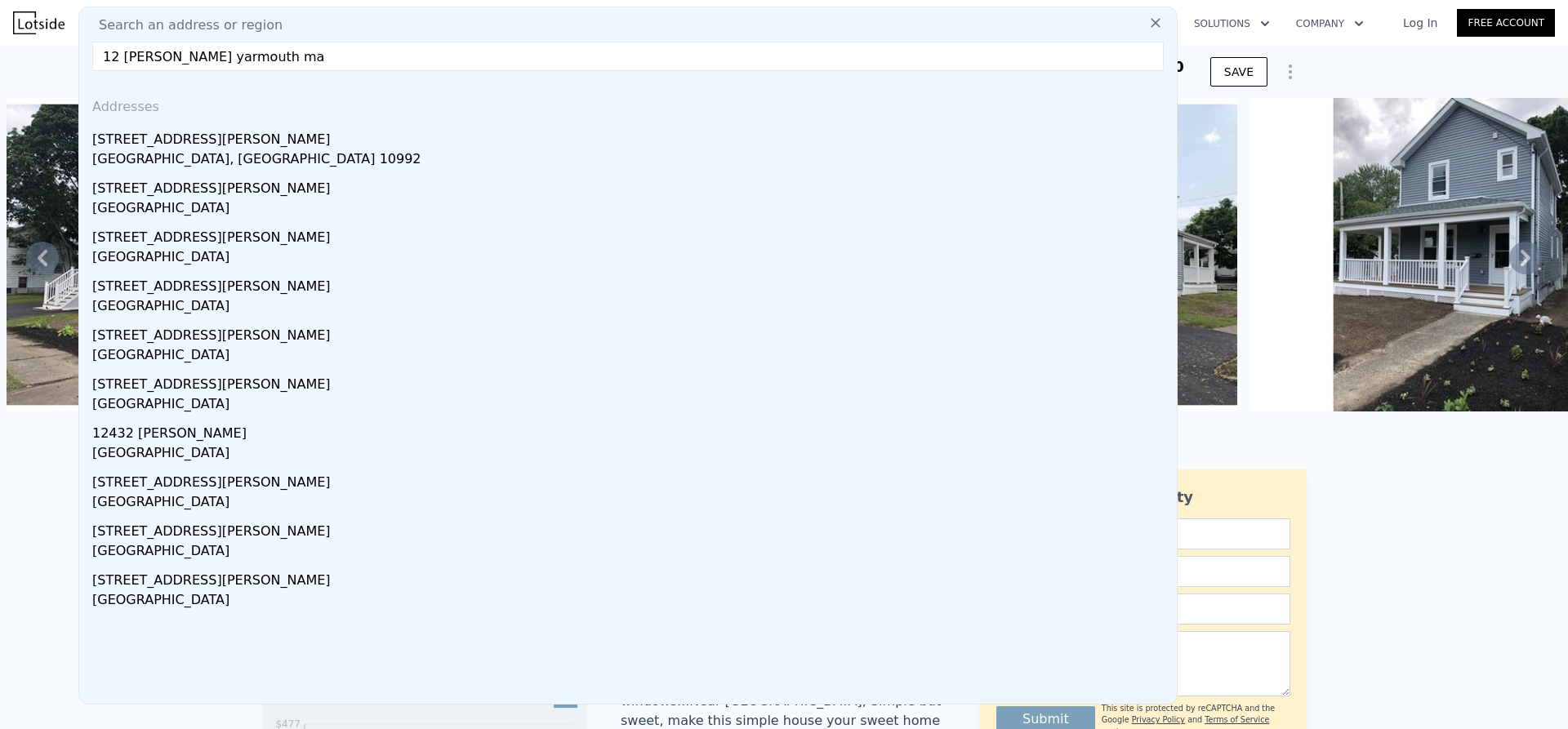
click at [183, 57] on input "12 [PERSON_NAME] yarmouth ma" at bounding box center [627, 57] width 1072 height 29
click at [297, 57] on input "[STREET_ADDRESS][PERSON_NAME]" at bounding box center [627, 57] width 1072 height 29
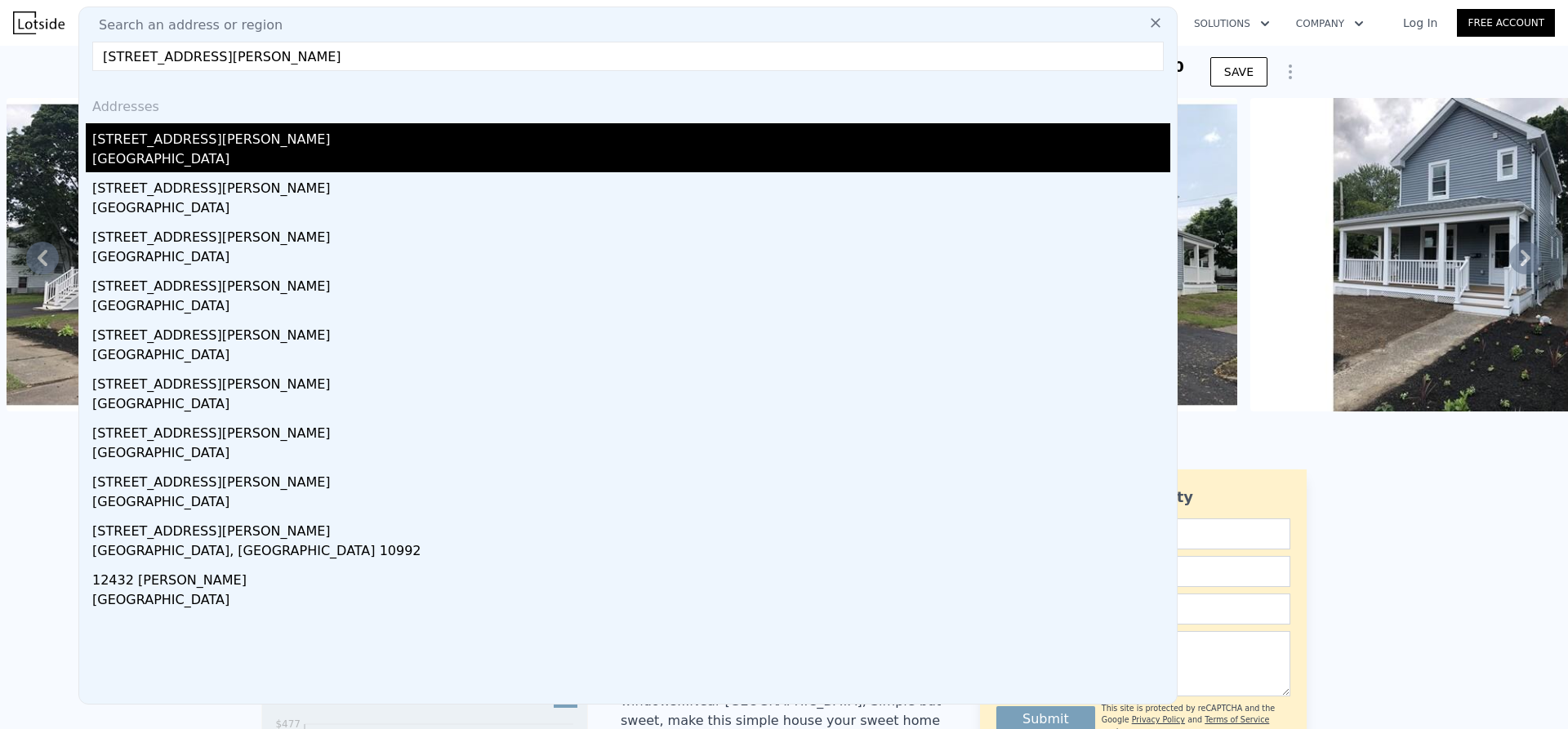
type input "[STREET_ADDRESS][PERSON_NAME]"
click at [289, 139] on div "[STREET_ADDRESS][PERSON_NAME]" at bounding box center [630, 136] width 1078 height 26
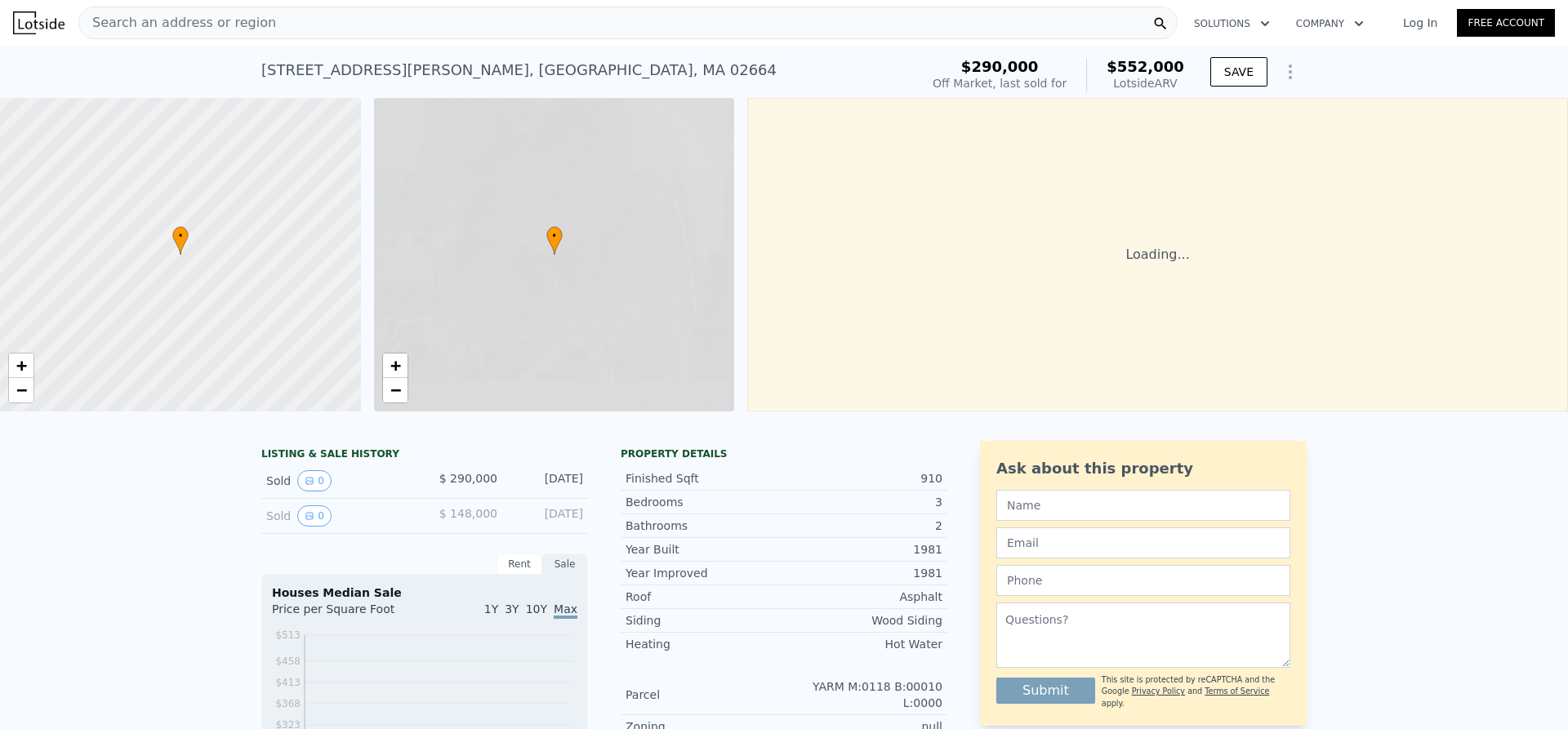
scroll to position [0, 7]
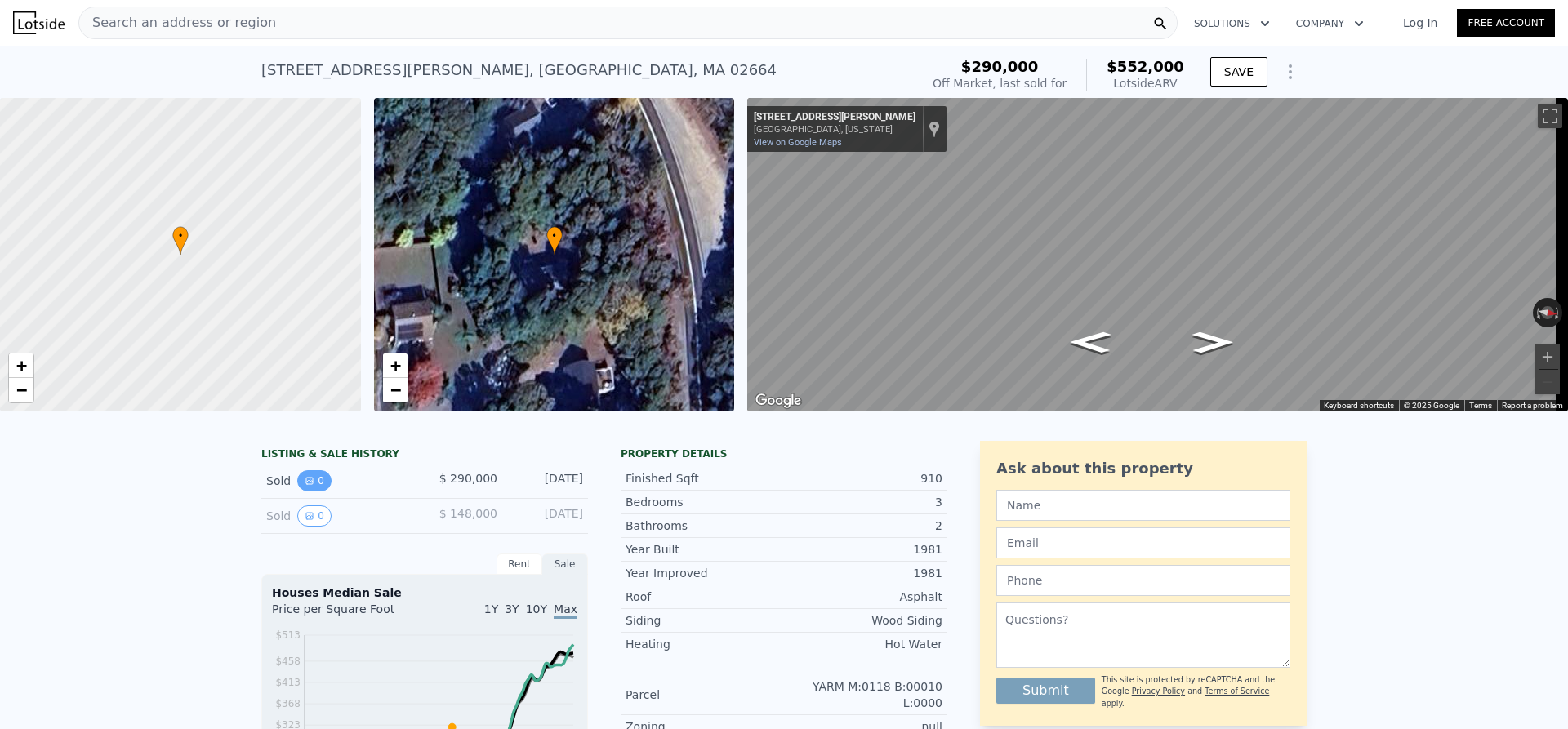
click at [314, 492] on button "0" at bounding box center [314, 482] width 34 height 21
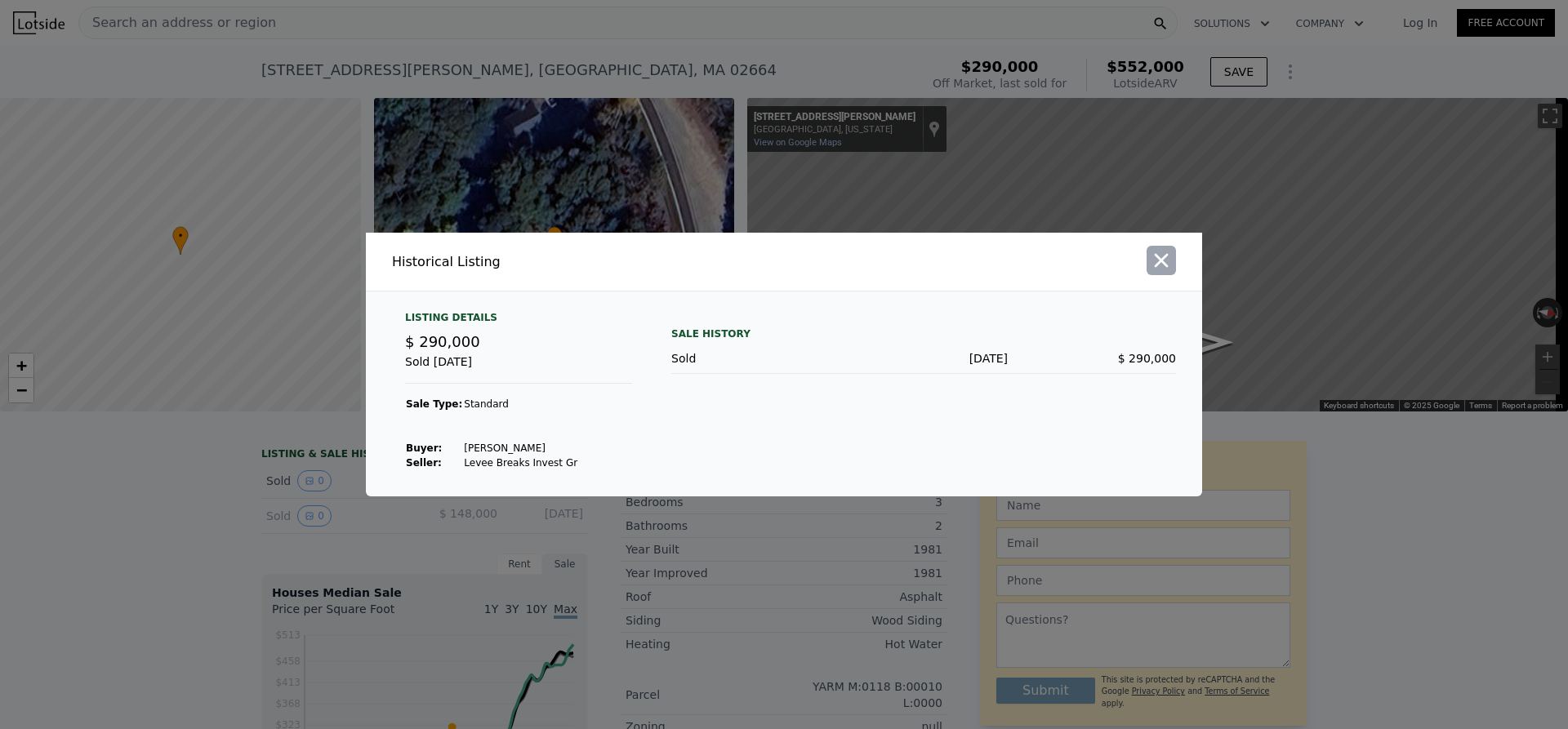
click at [1165, 254] on icon "button" at bounding box center [1161, 260] width 22 height 22
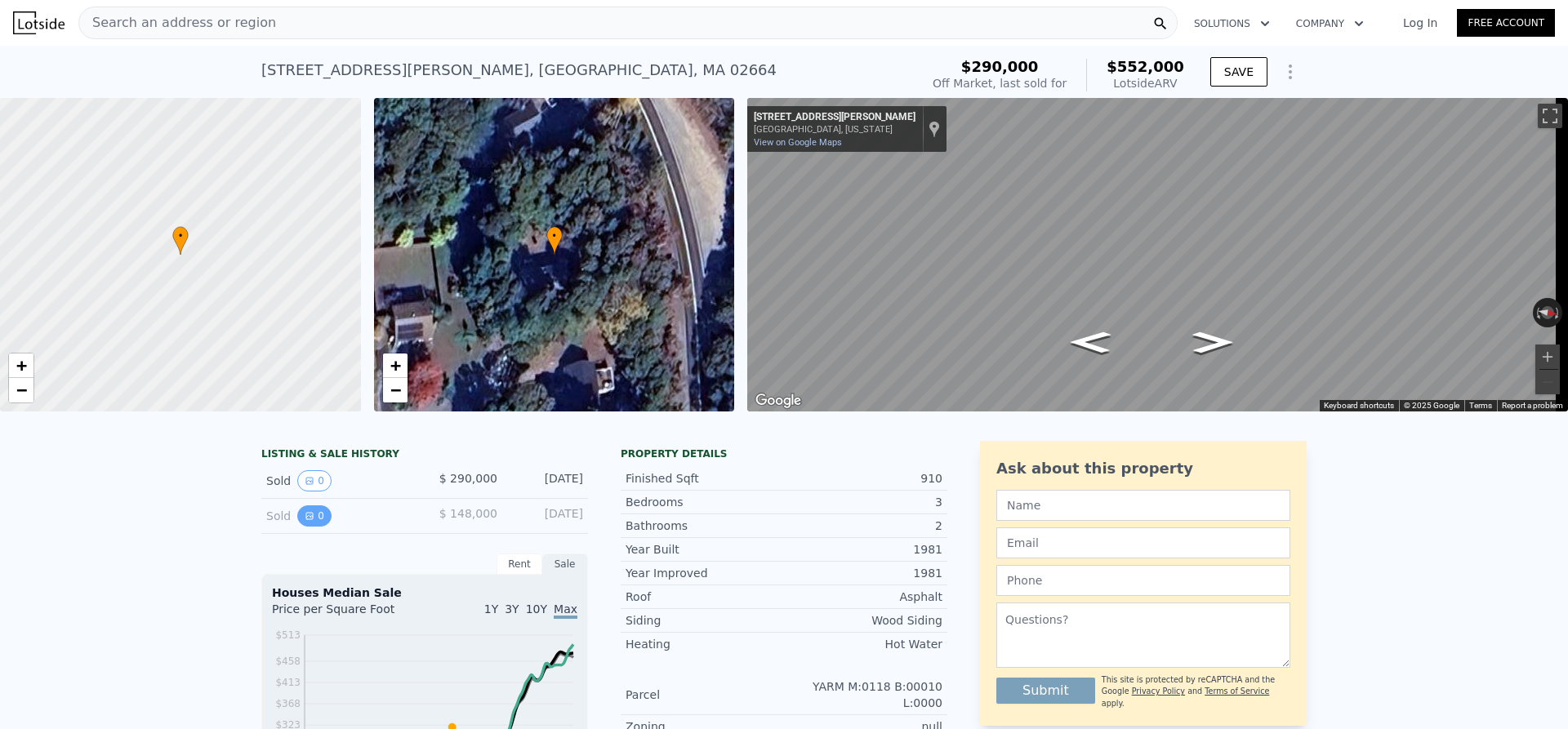
click at [305, 521] on icon "View historical data" at bounding box center [310, 516] width 10 height 10
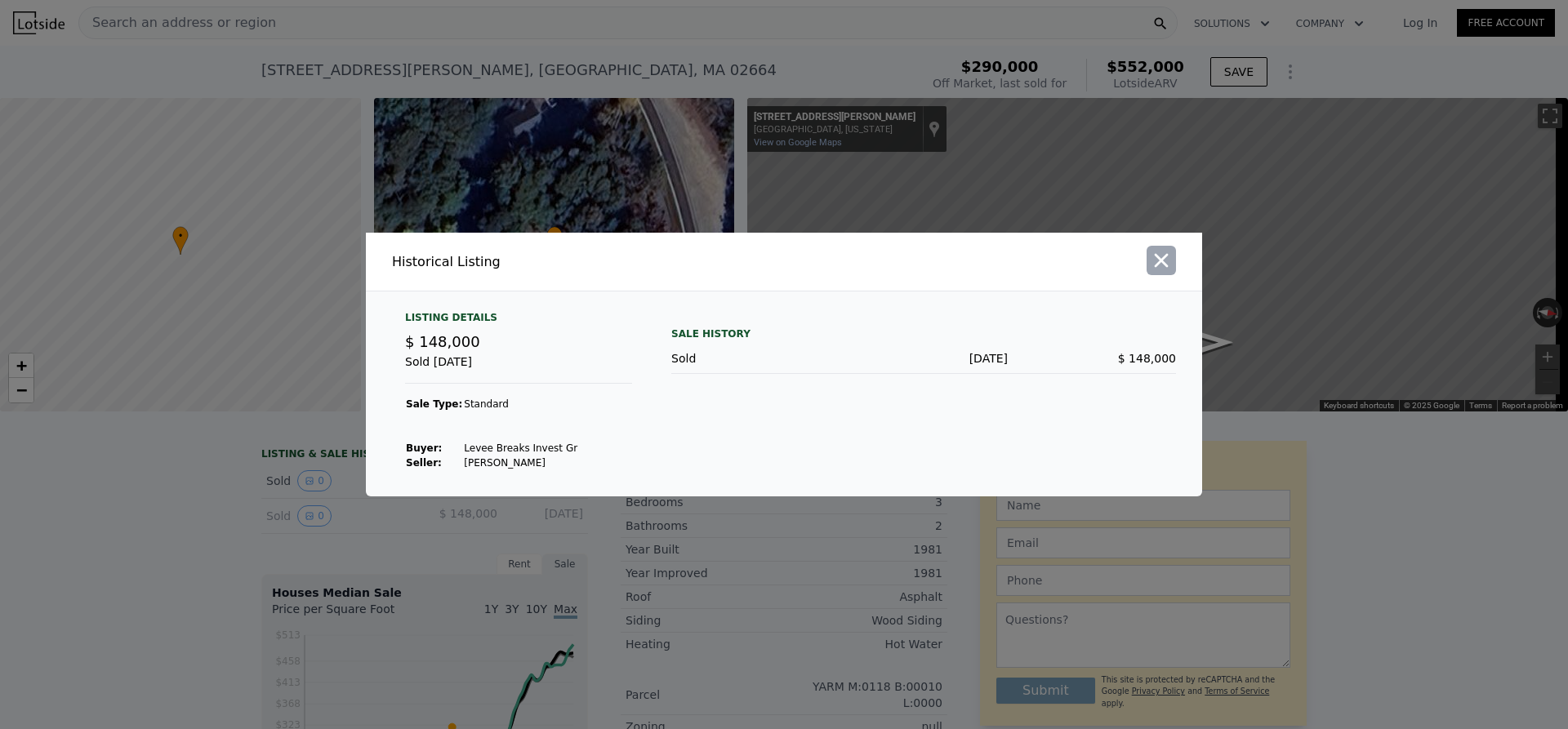
click at [1165, 267] on icon "button" at bounding box center [1161, 260] width 22 height 22
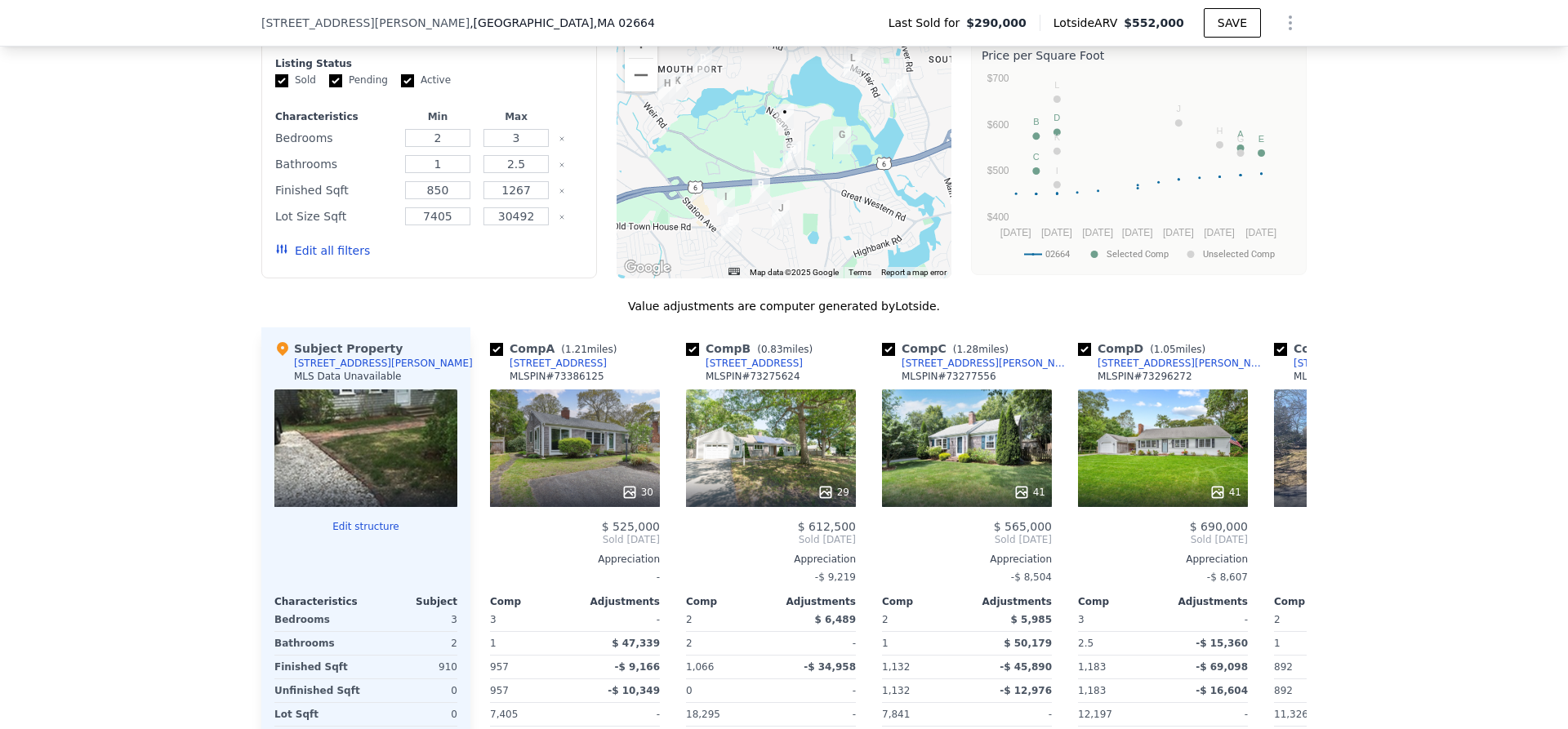
scroll to position [1302, 0]
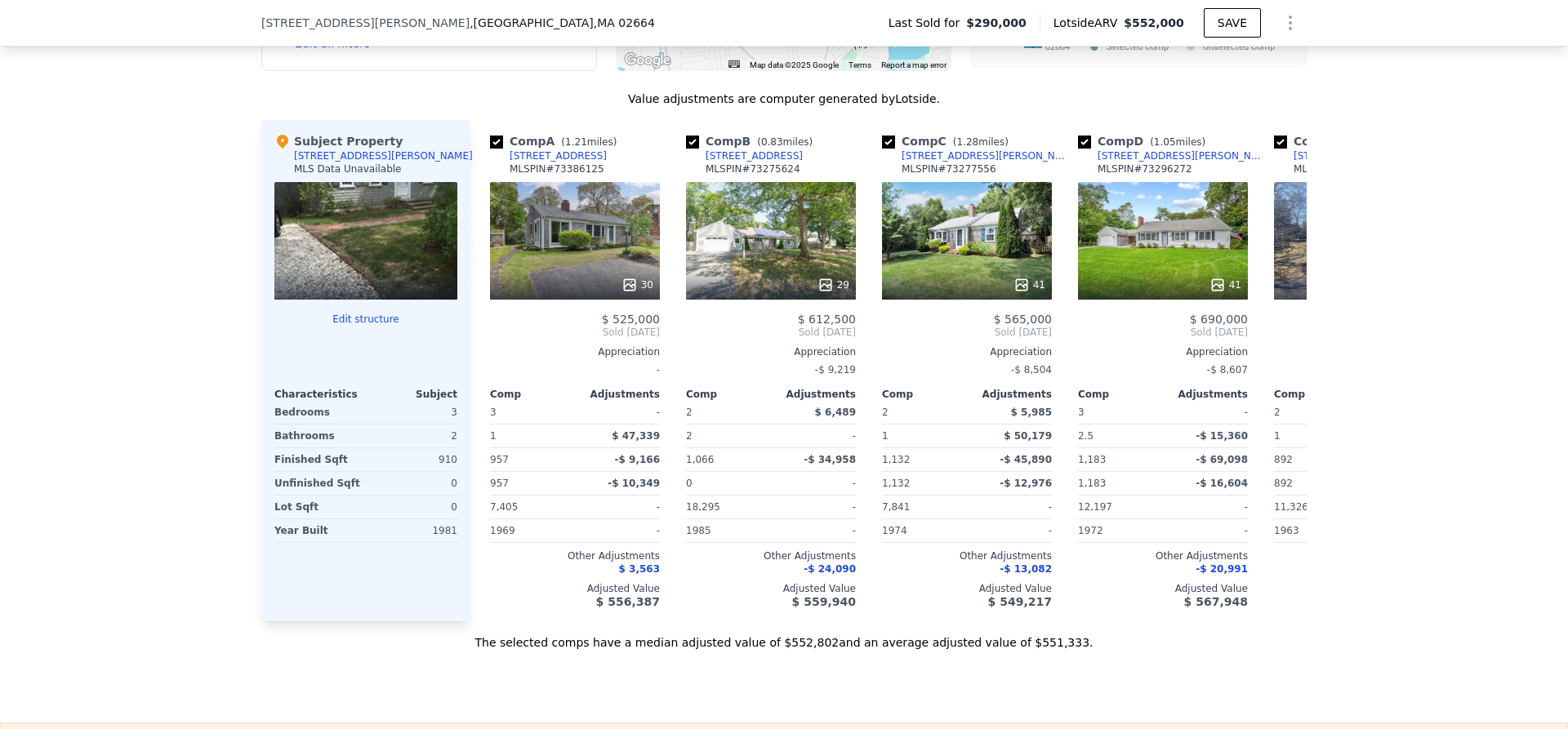
click at [315, 150] on div "Subject Property" at bounding box center [338, 141] width 128 height 17
click at [334, 232] on div at bounding box center [365, 240] width 183 height 117
click at [362, 326] on button "Edit structure" at bounding box center [365, 319] width 183 height 13
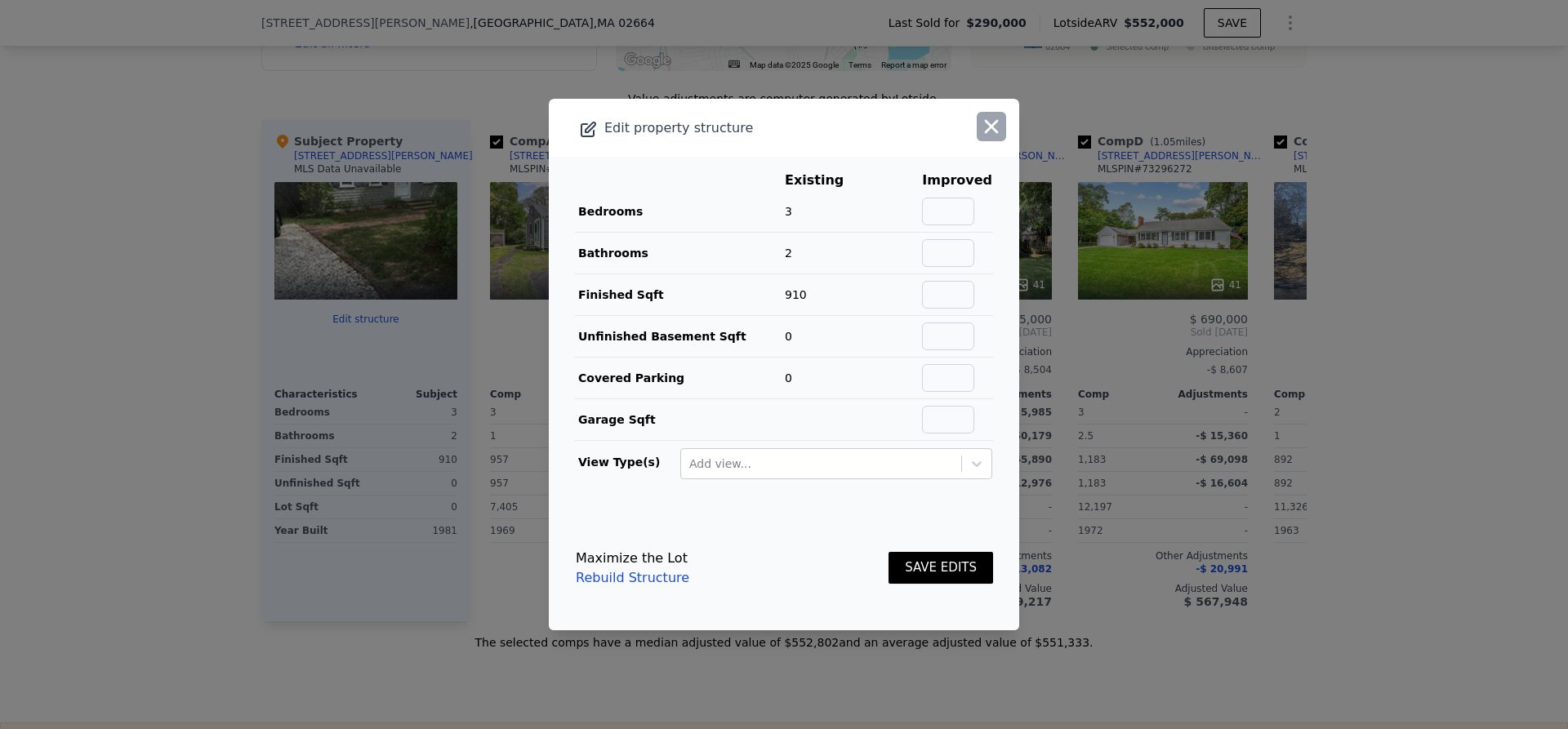
click at [980, 123] on icon "button" at bounding box center [991, 126] width 22 height 22
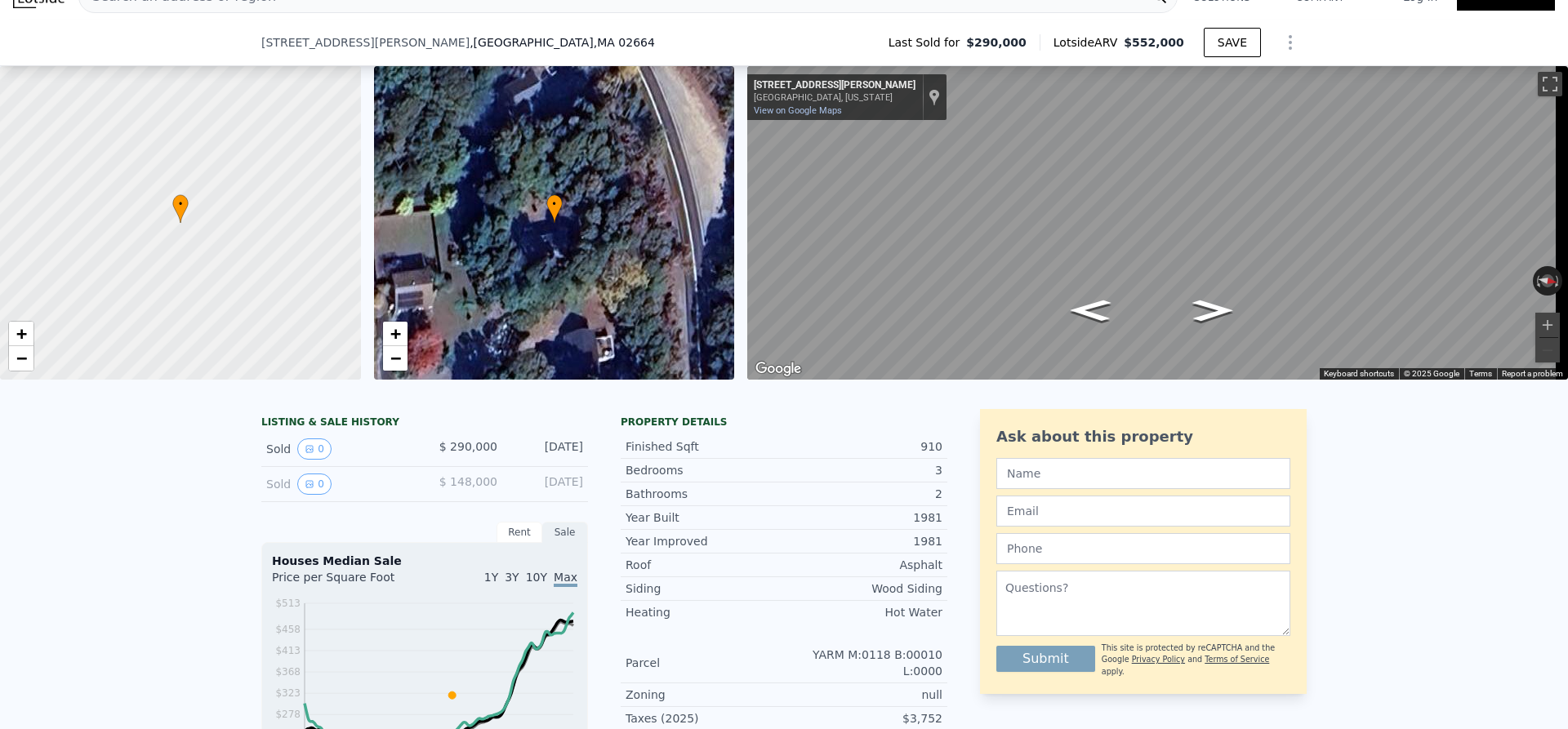
scroll to position [6, 0]
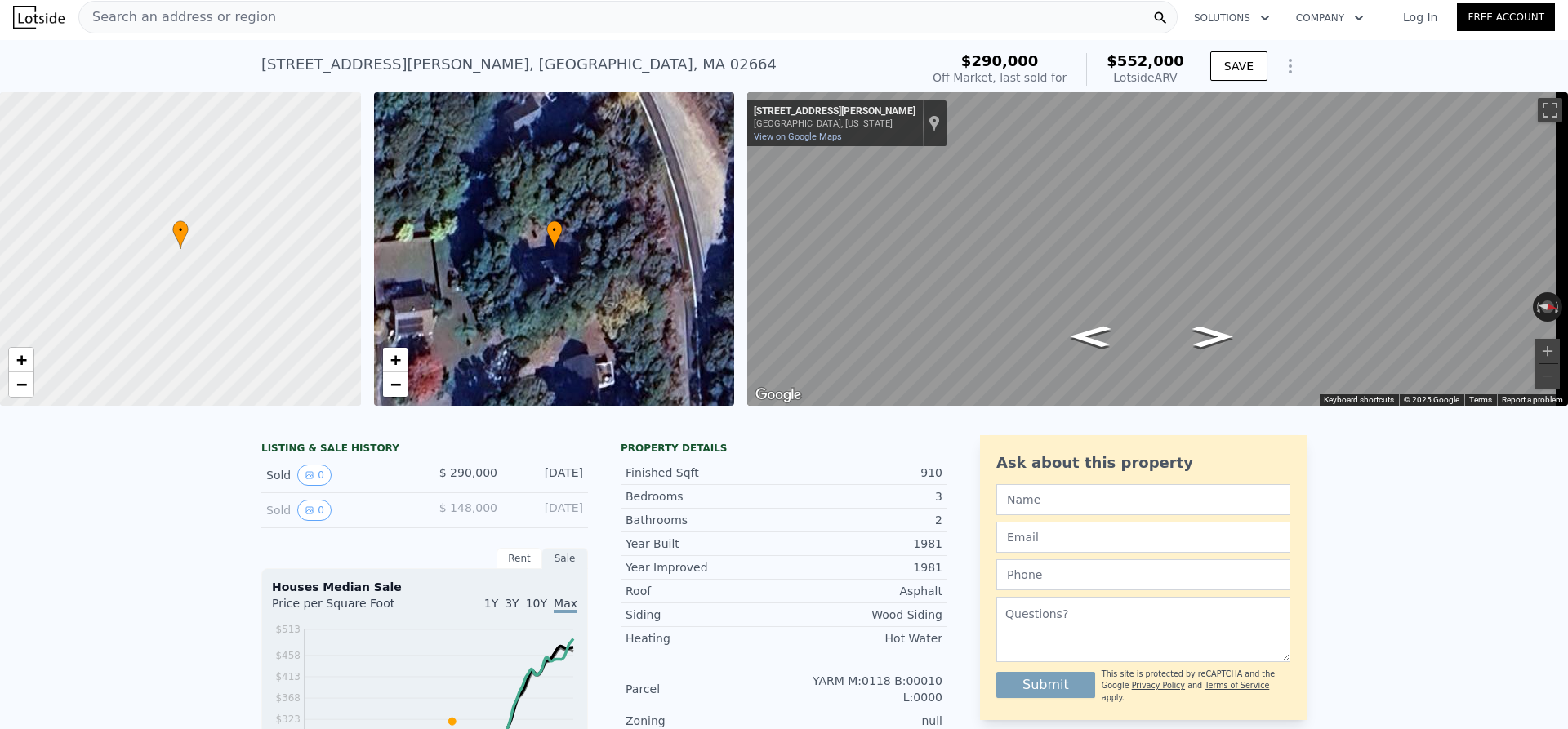
drag, startPoint x: 883, startPoint y: 526, endPoint x: 811, endPoint y: 550, distance: 75.9
click at [814, 550] on div "1981" at bounding box center [864, 543] width 158 height 17
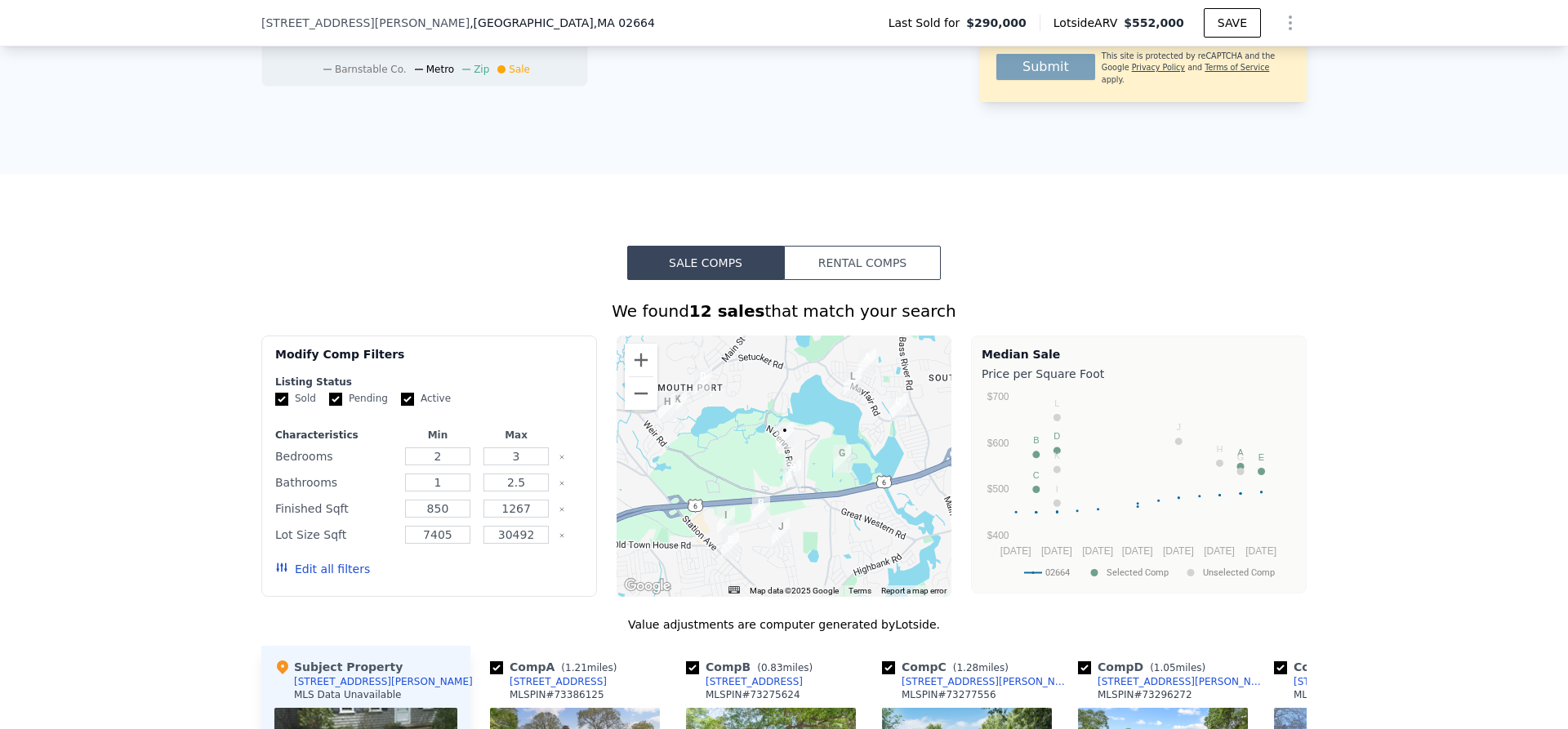
scroll to position [1062, 0]
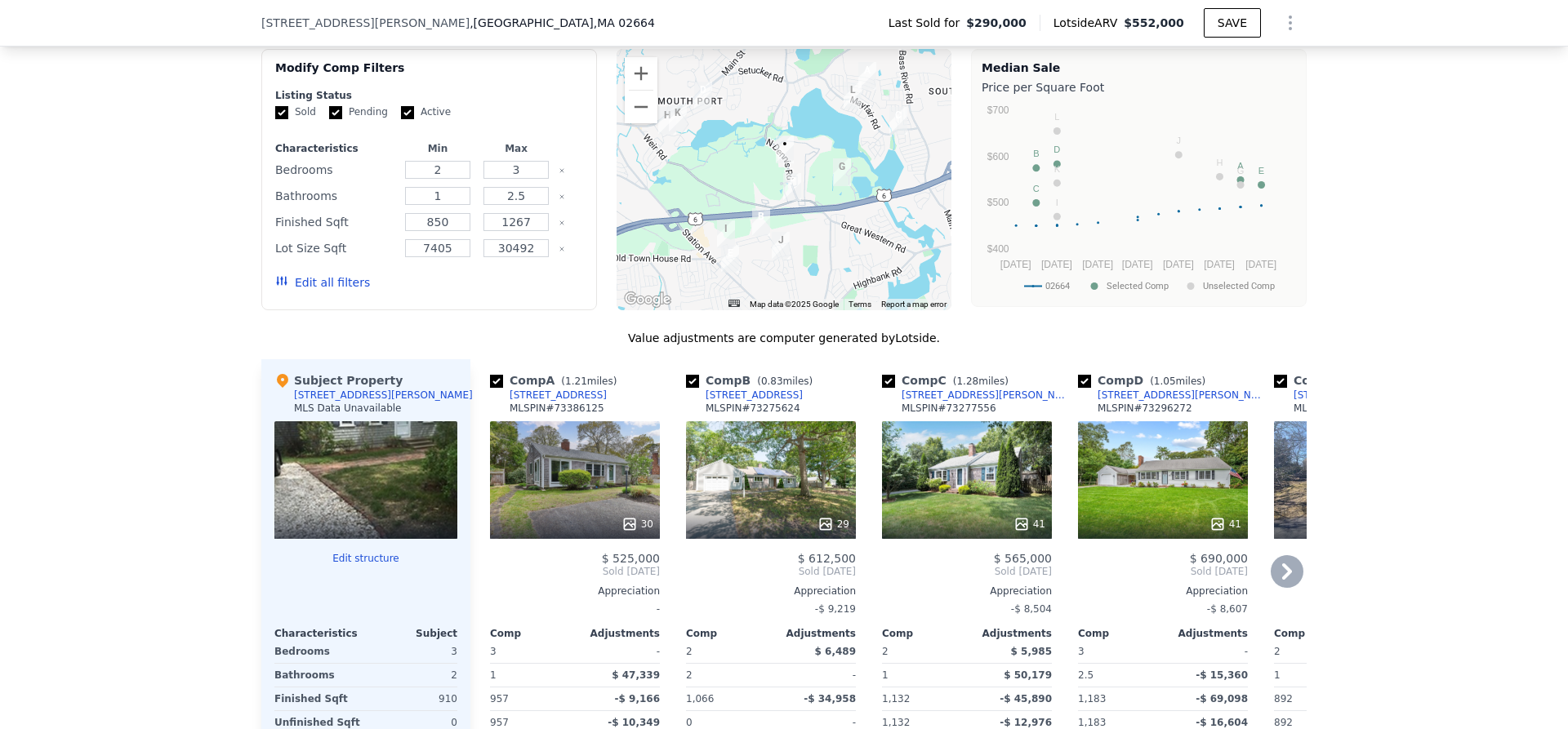
click at [1282, 573] on icon at bounding box center [1287, 571] width 32 height 32
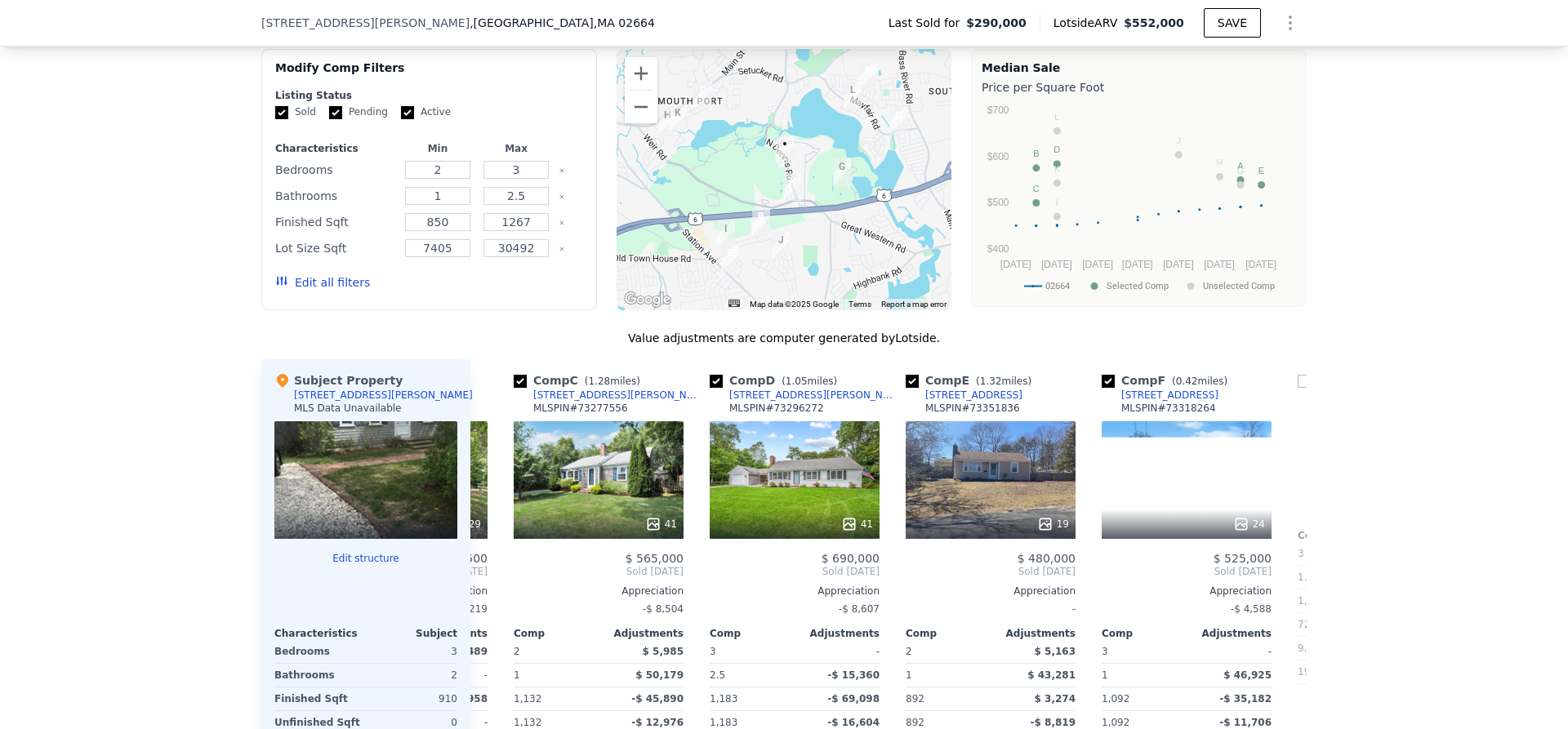
scroll to position [0, 392]
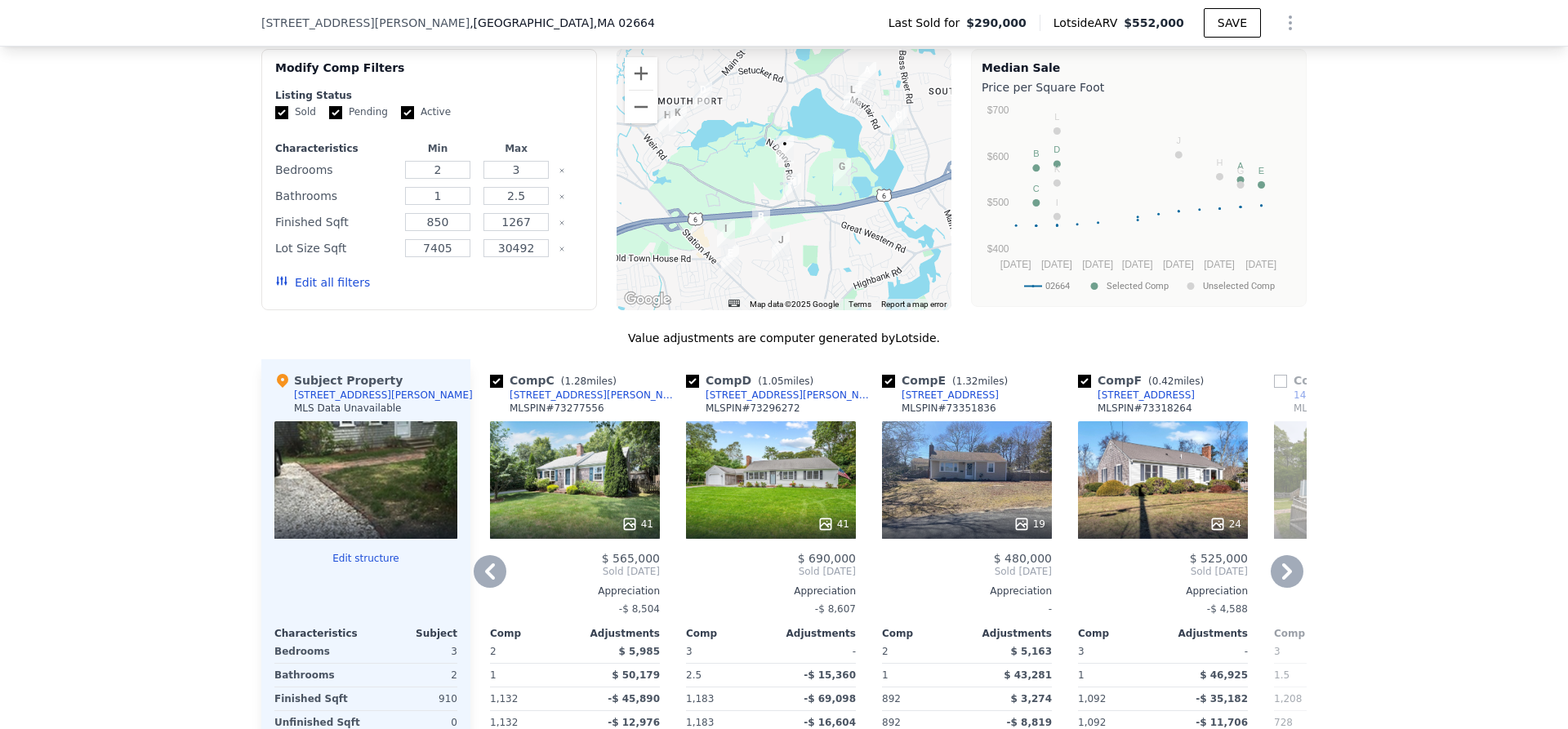
click at [1276, 575] on icon at bounding box center [1287, 571] width 32 height 32
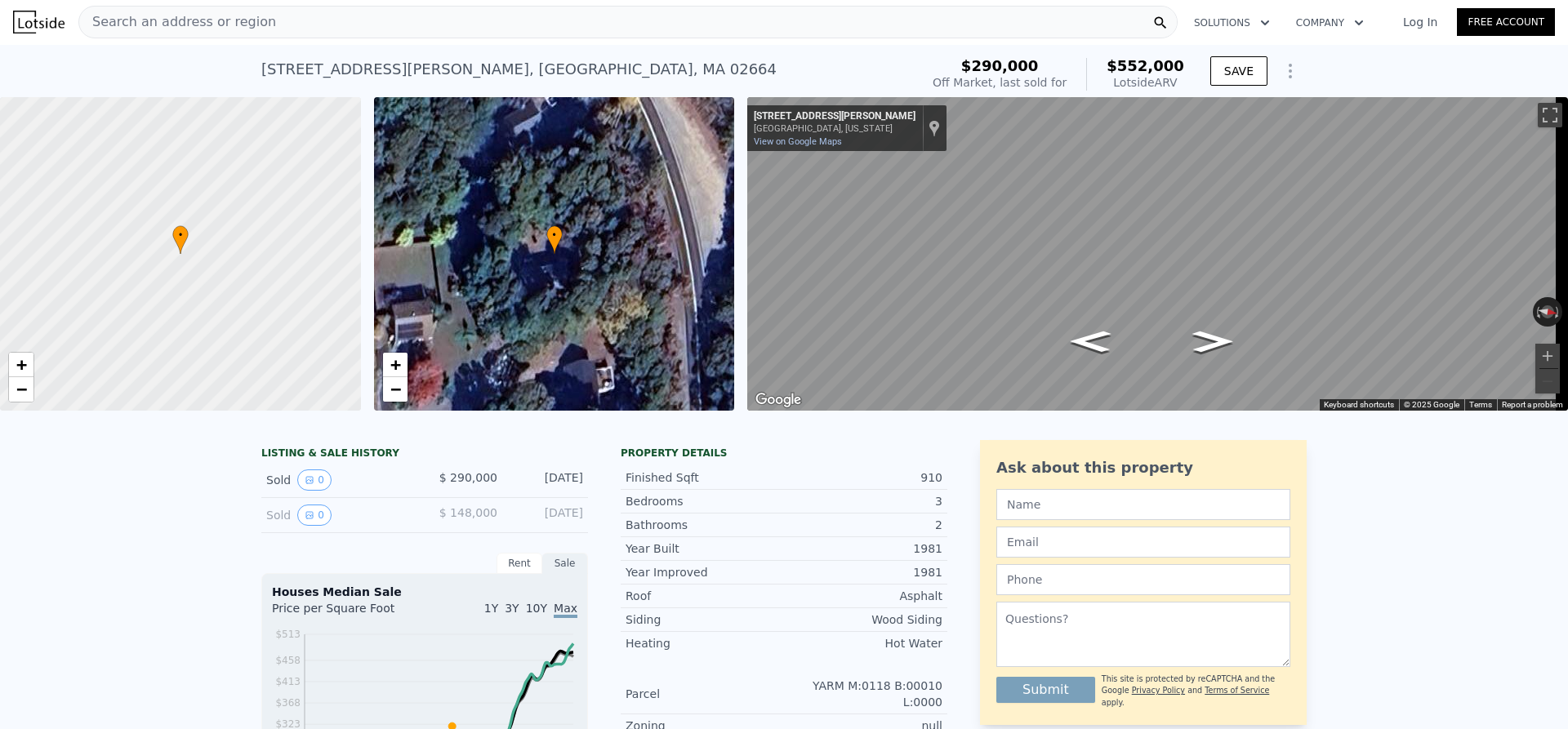
scroll to position [0, 0]
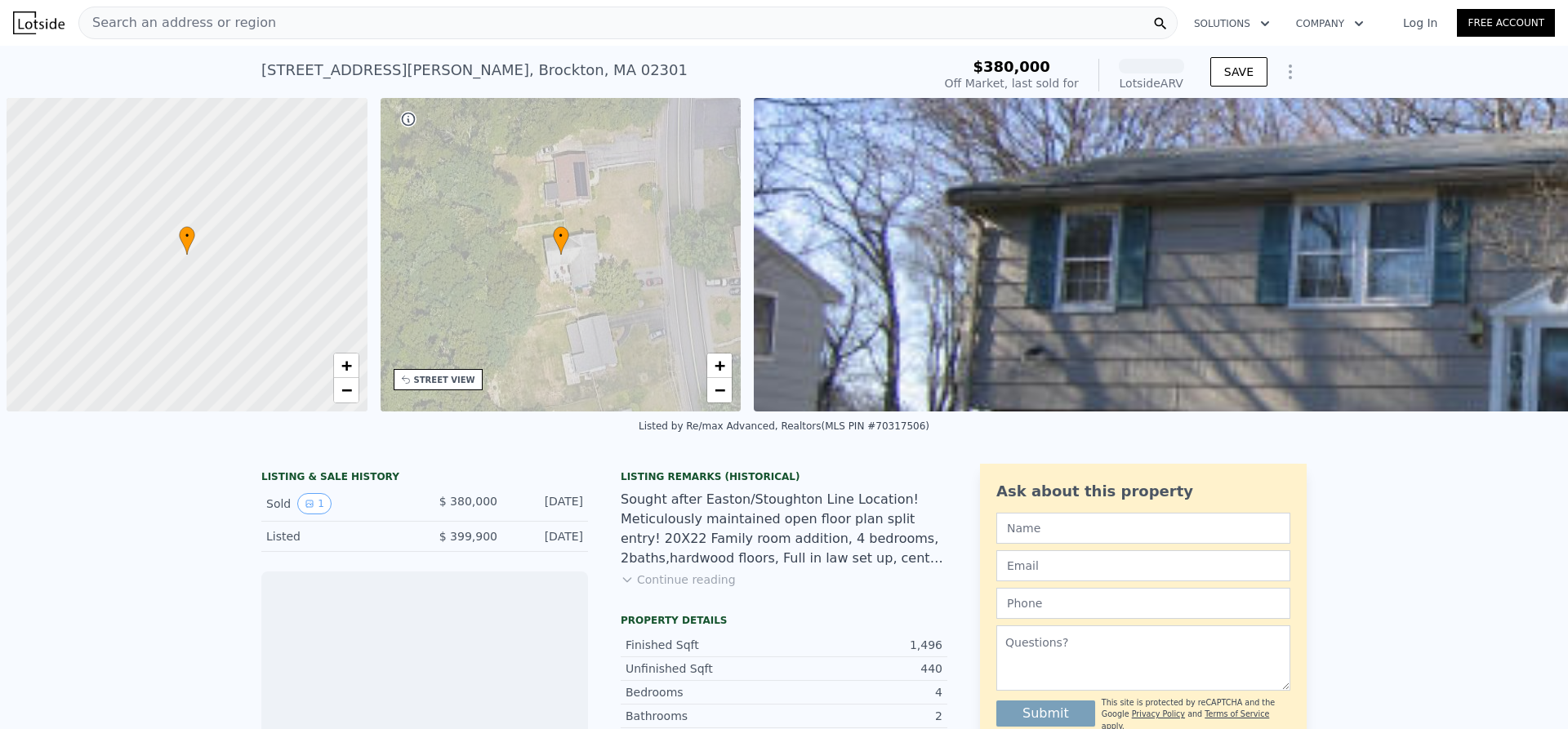
scroll to position [0, 7]
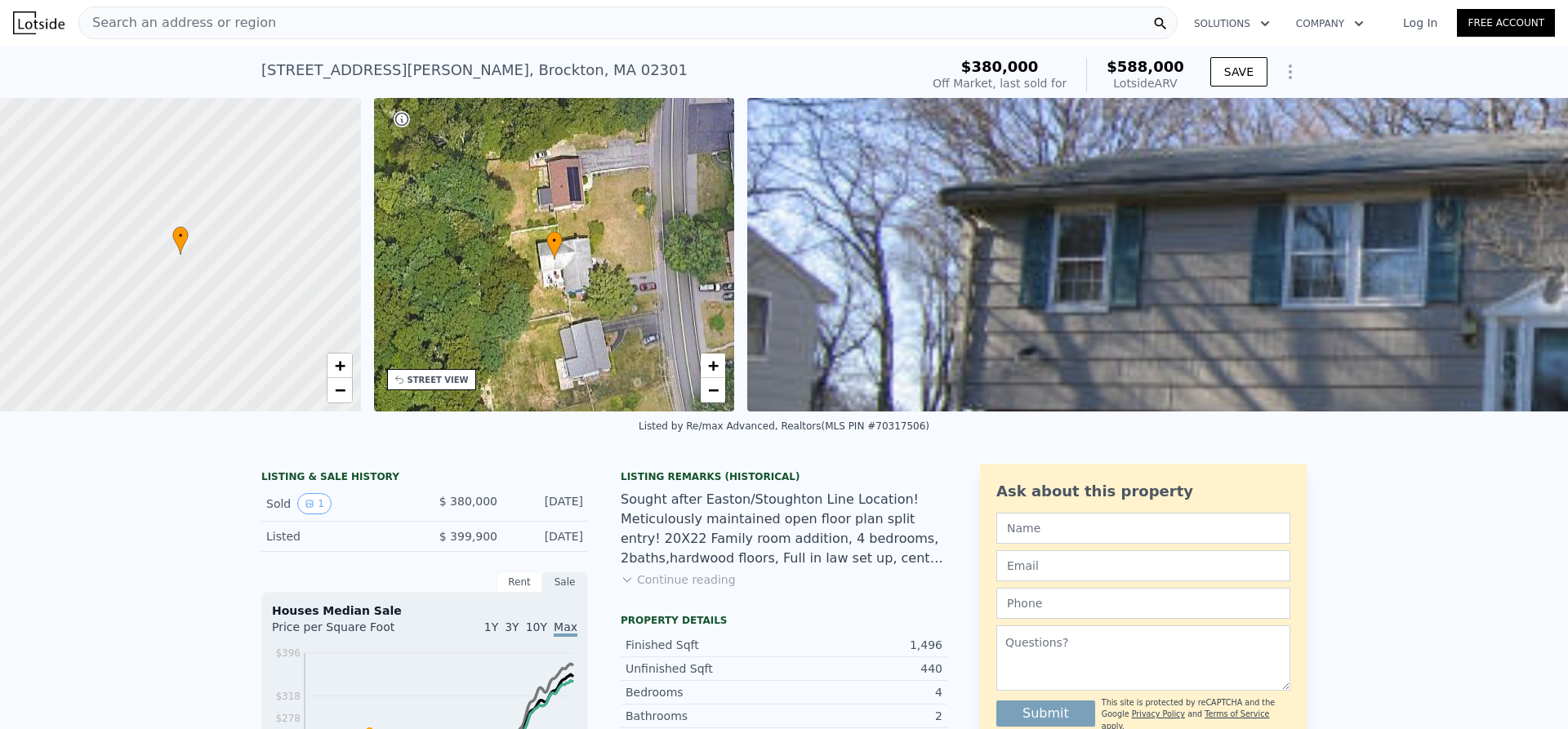
click at [536, 296] on div "• + −" at bounding box center [554, 254] width 360 height 314
click at [503, 343] on div "• + −" at bounding box center [554, 254] width 360 height 314
click at [451, 381] on div "STREET VIEW" at bounding box center [438, 380] width 62 height 13
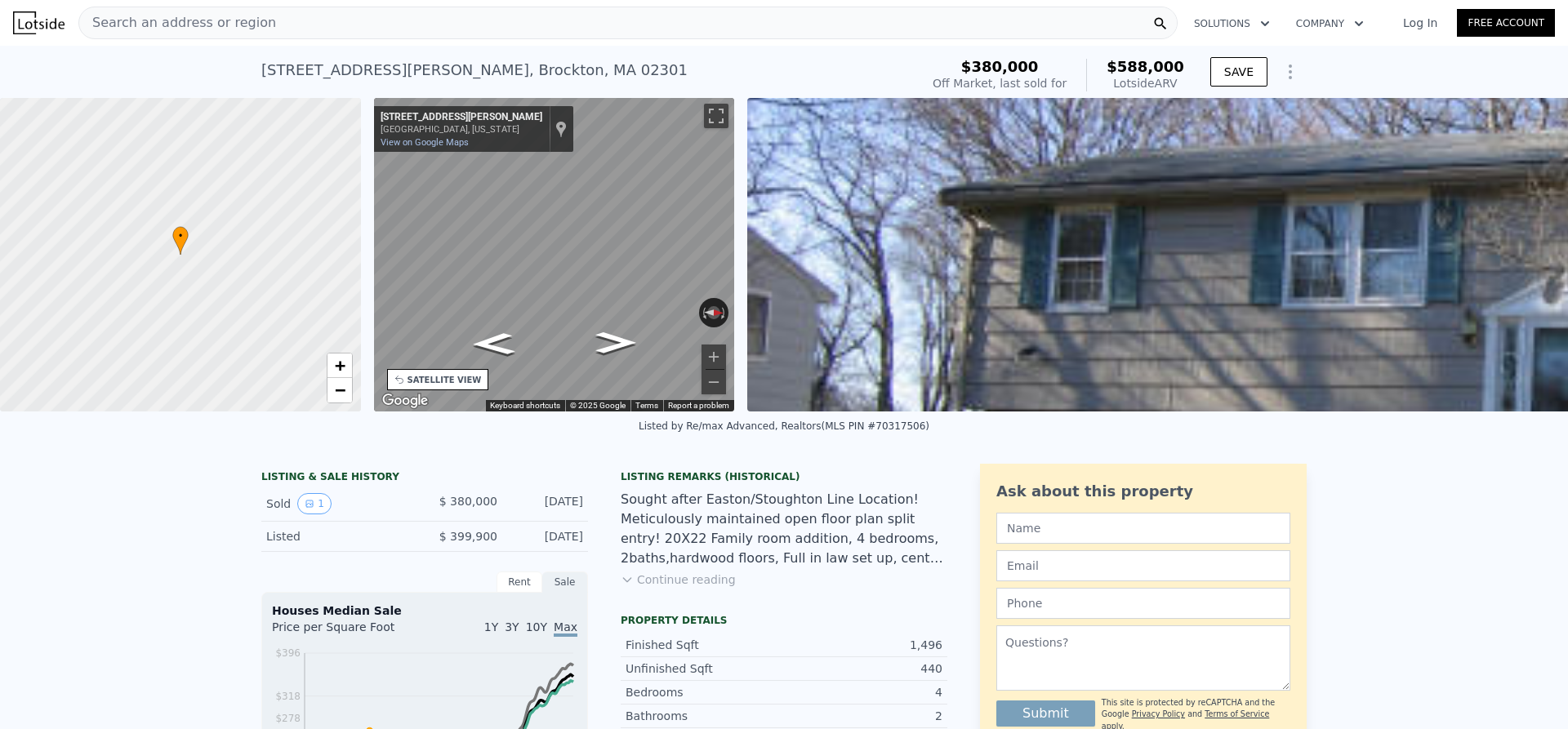
click at [451, 381] on div "SATELLITE VIEW" at bounding box center [445, 380] width 74 height 13
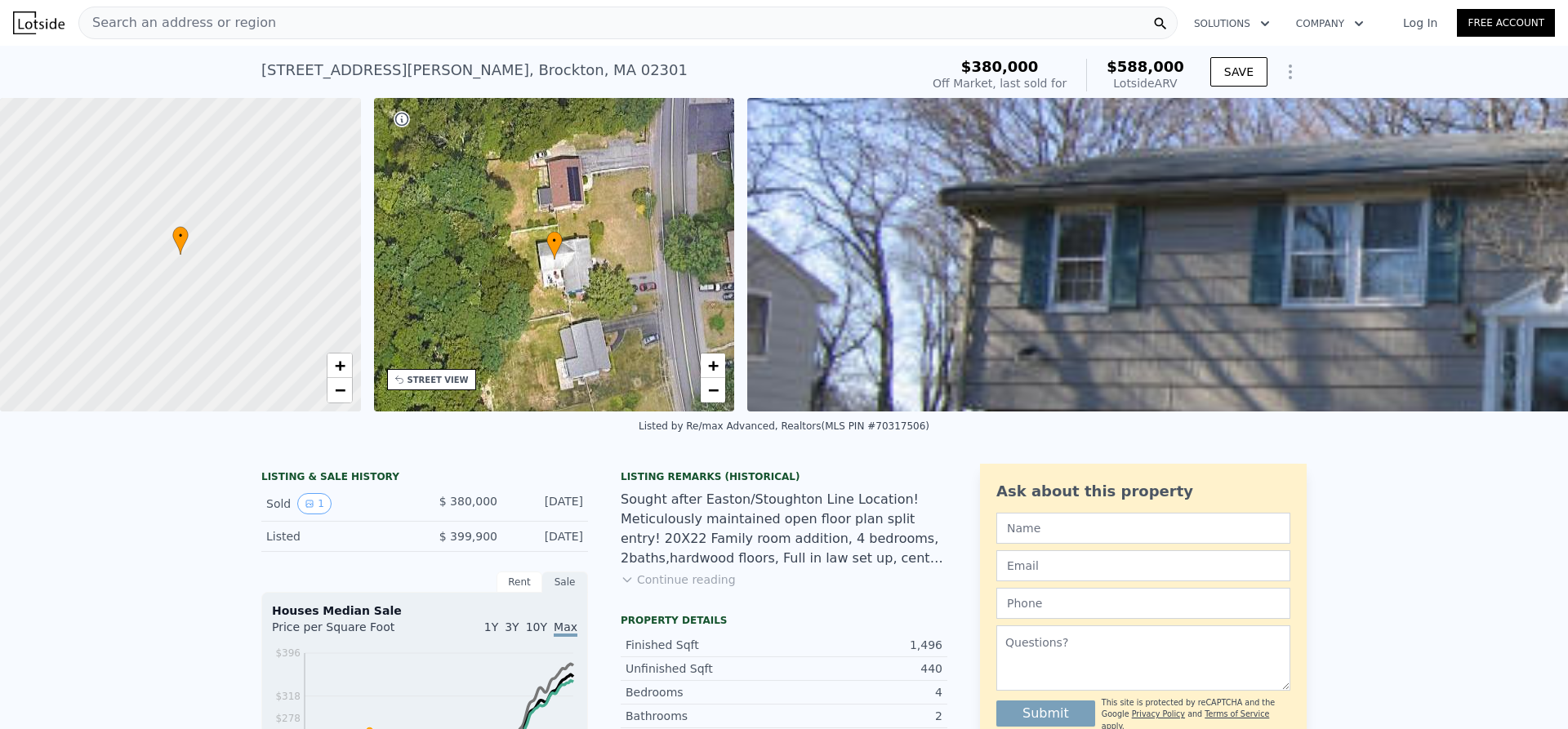
click at [597, 312] on div "• + −" at bounding box center [554, 254] width 360 height 314
click at [406, 124] on icon at bounding box center [402, 119] width 17 height 17
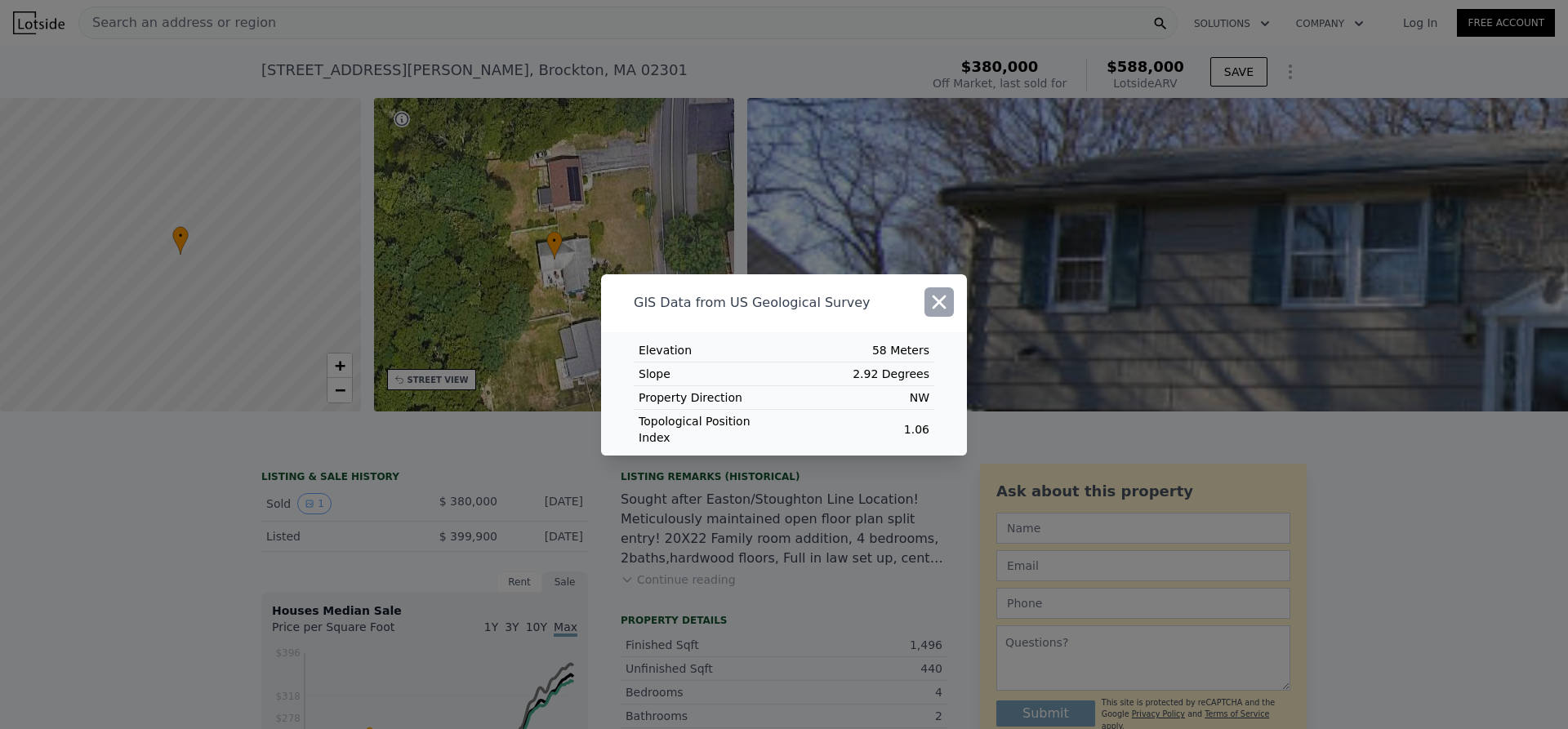
click at [937, 314] on icon "button" at bounding box center [939, 302] width 22 height 22
